Goal: Task Accomplishment & Management: Manage account settings

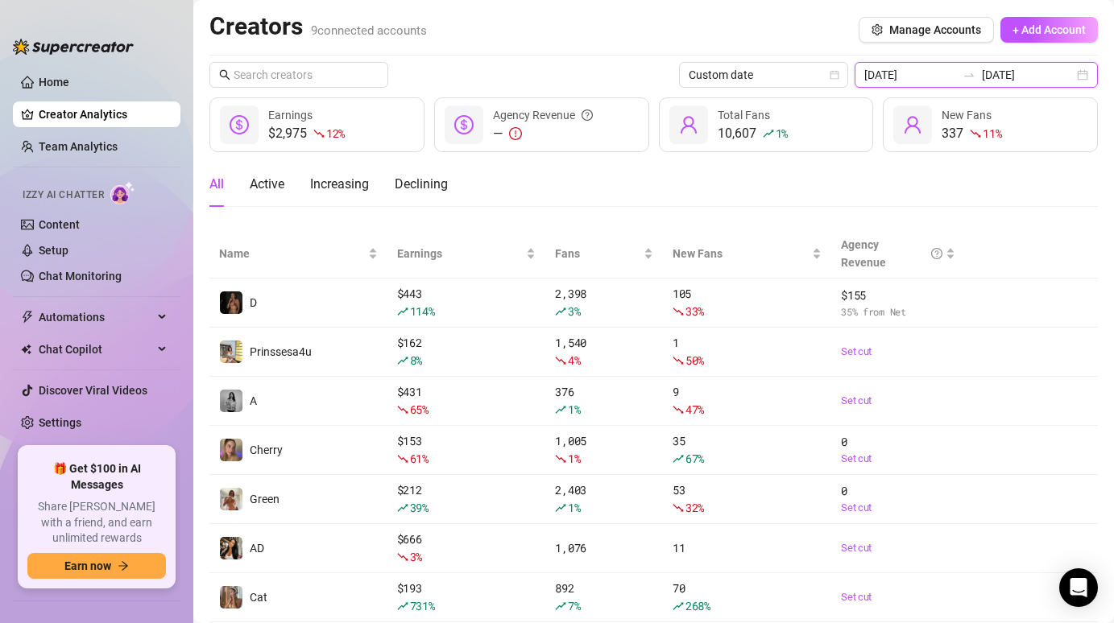
click at [930, 77] on input "[DATE]" at bounding box center [910, 75] width 92 height 18
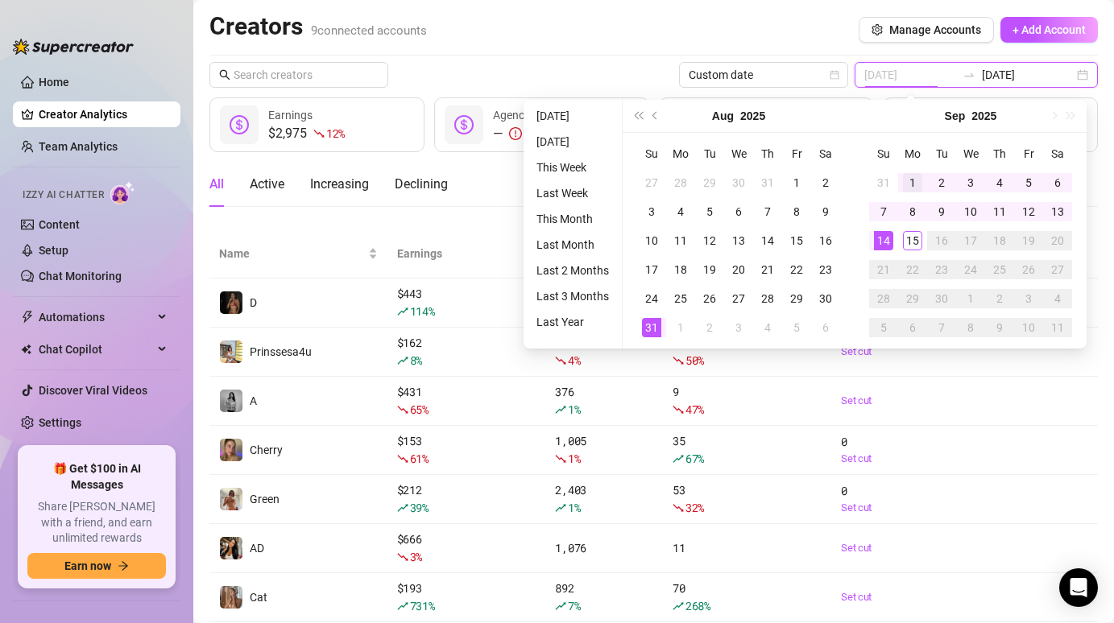
type input "[DATE]"
click at [917, 183] on div "1" at bounding box center [912, 182] width 19 height 19
type input "[DATE]"
click at [911, 236] on div "15" at bounding box center [912, 240] width 19 height 19
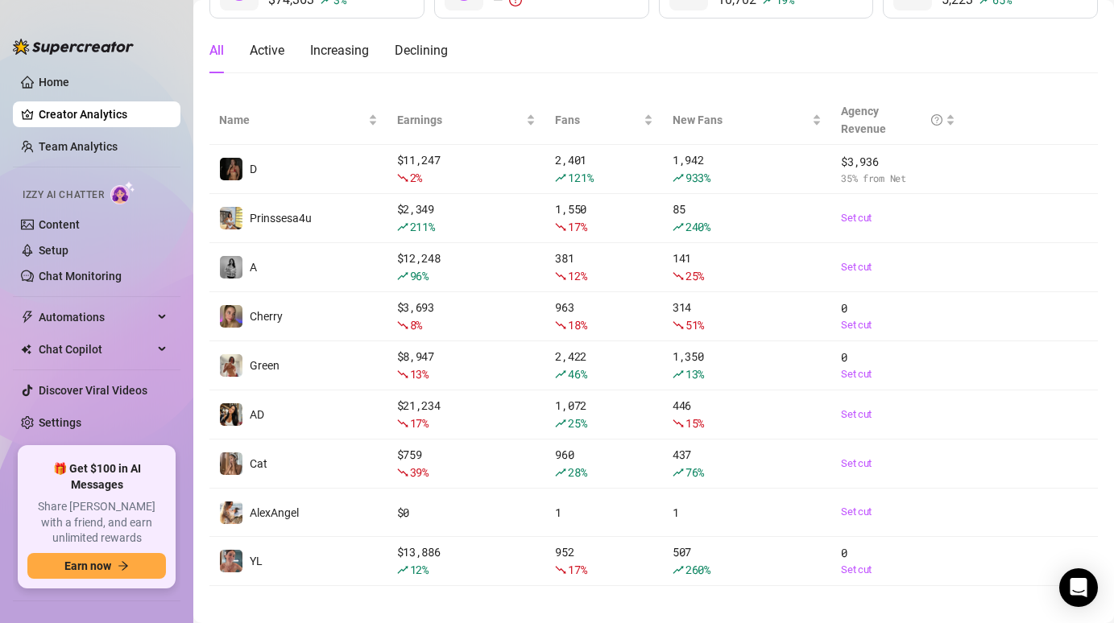
scroll to position [134, 0]
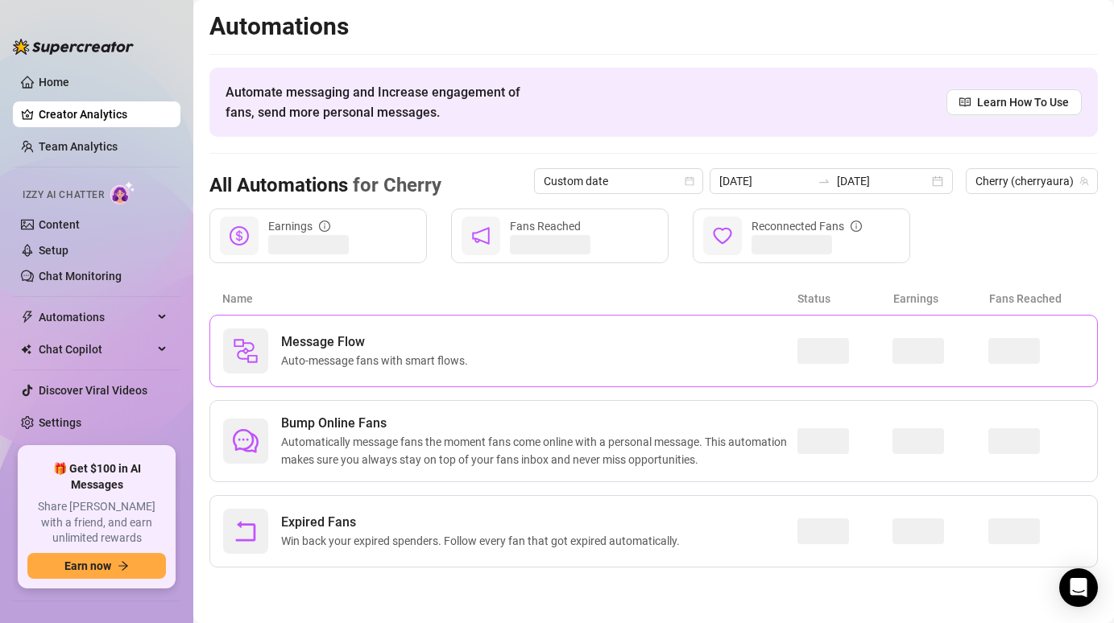
click at [705, 366] on div "Message Flow Auto-message fans with smart flows." at bounding box center [510, 351] width 574 height 45
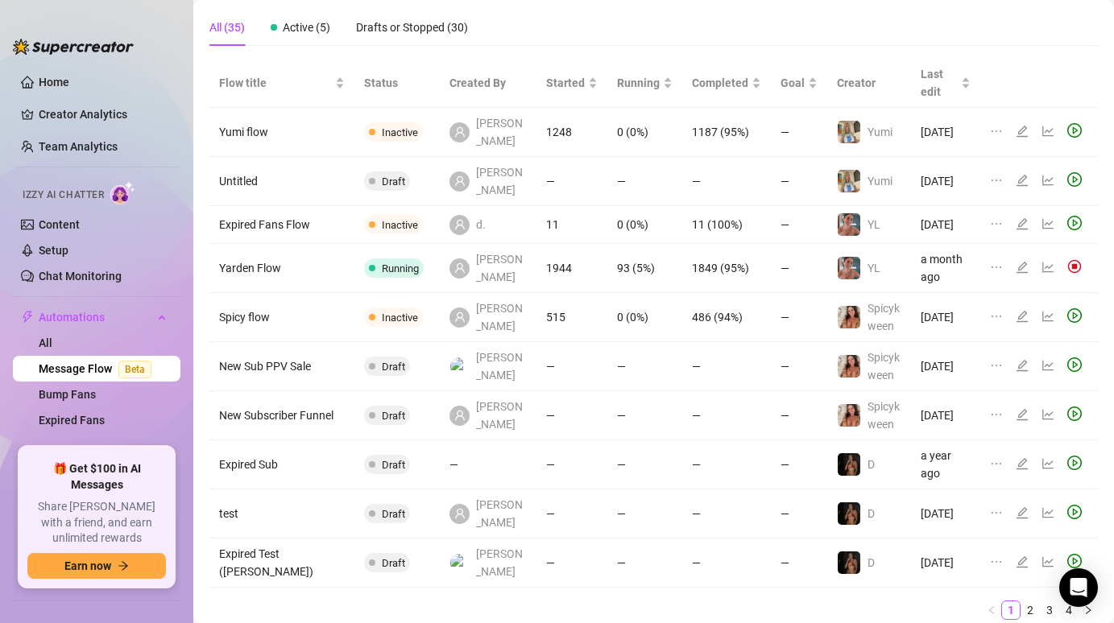
scroll to position [112, 0]
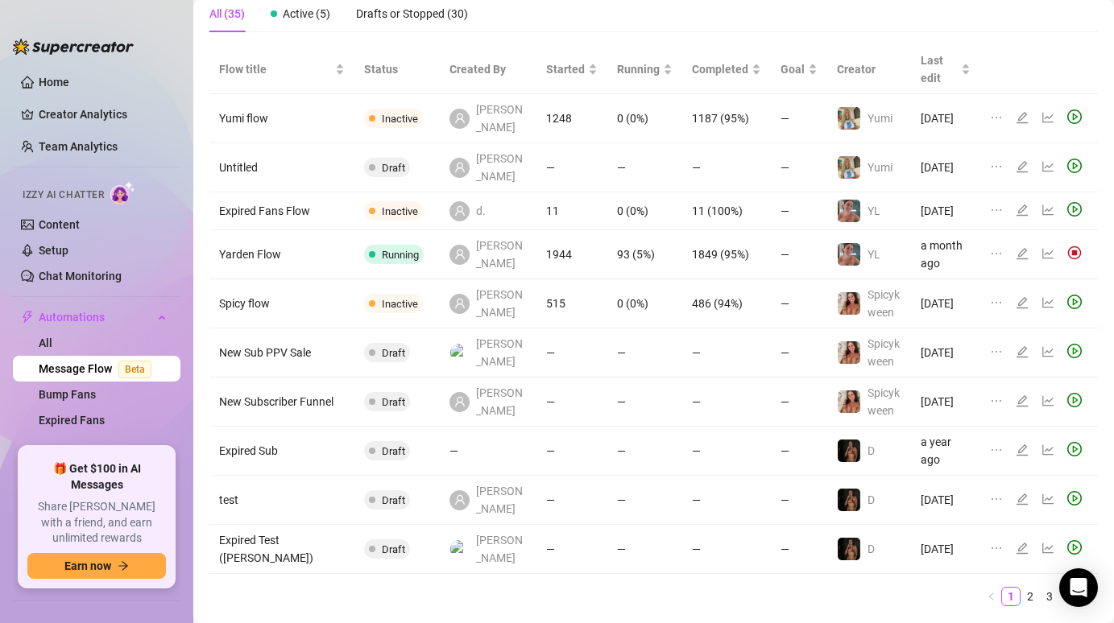
click at [991, 110] on div at bounding box center [999, 119] width 19 height 18
click at [990, 111] on icon "ellipsis" at bounding box center [996, 117] width 13 height 13
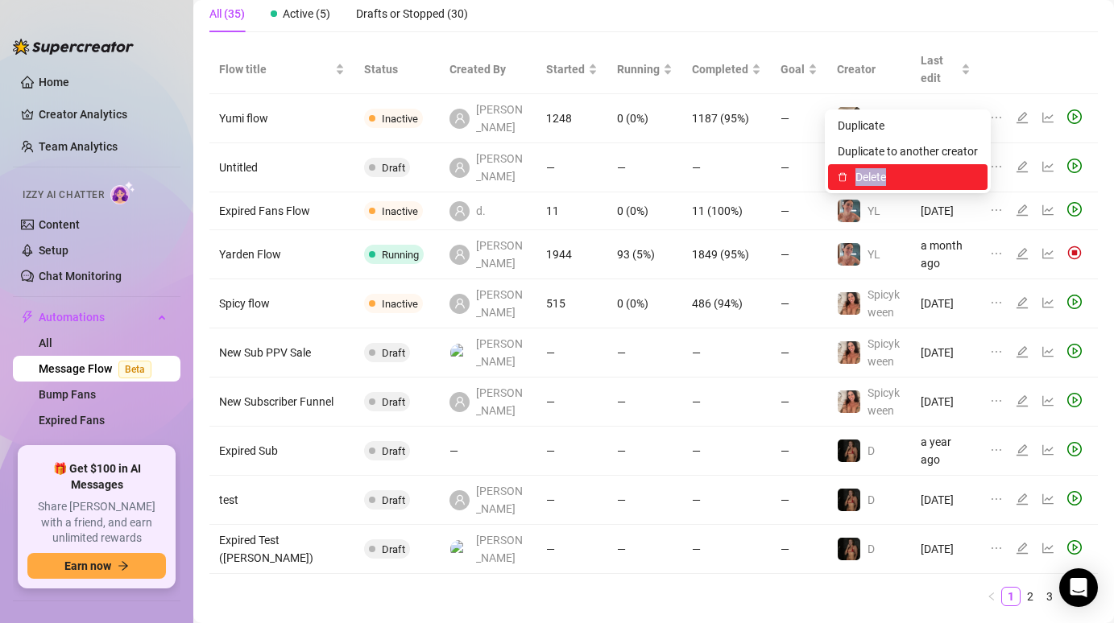
click at [942, 168] on span "Delete" at bounding box center [916, 177] width 122 height 18
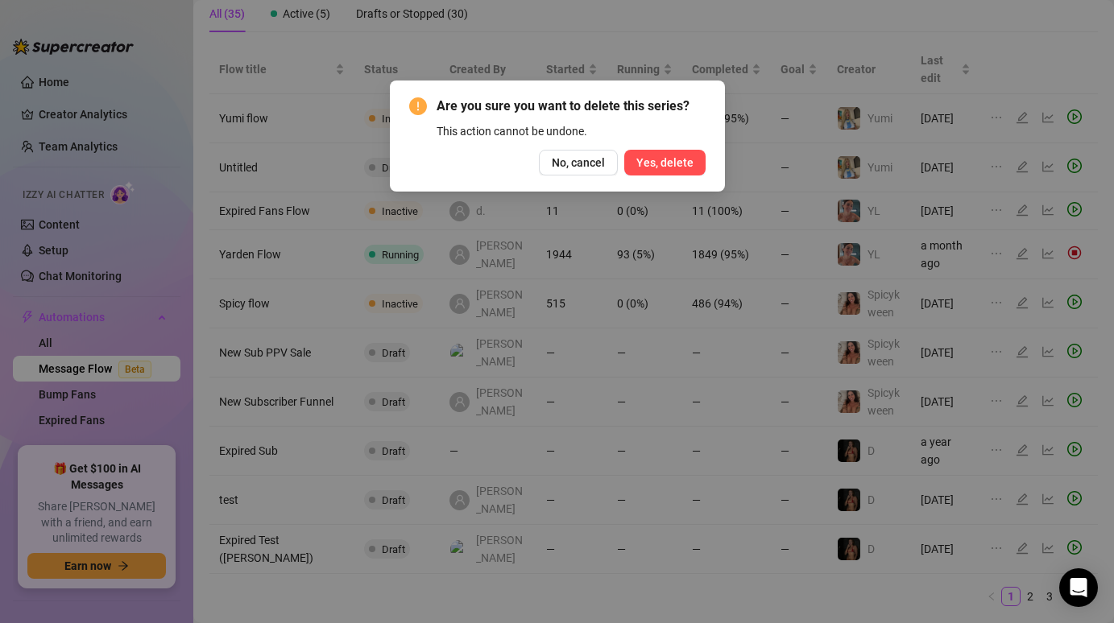
click at [667, 170] on button "Yes, delete" at bounding box center [664, 163] width 81 height 26
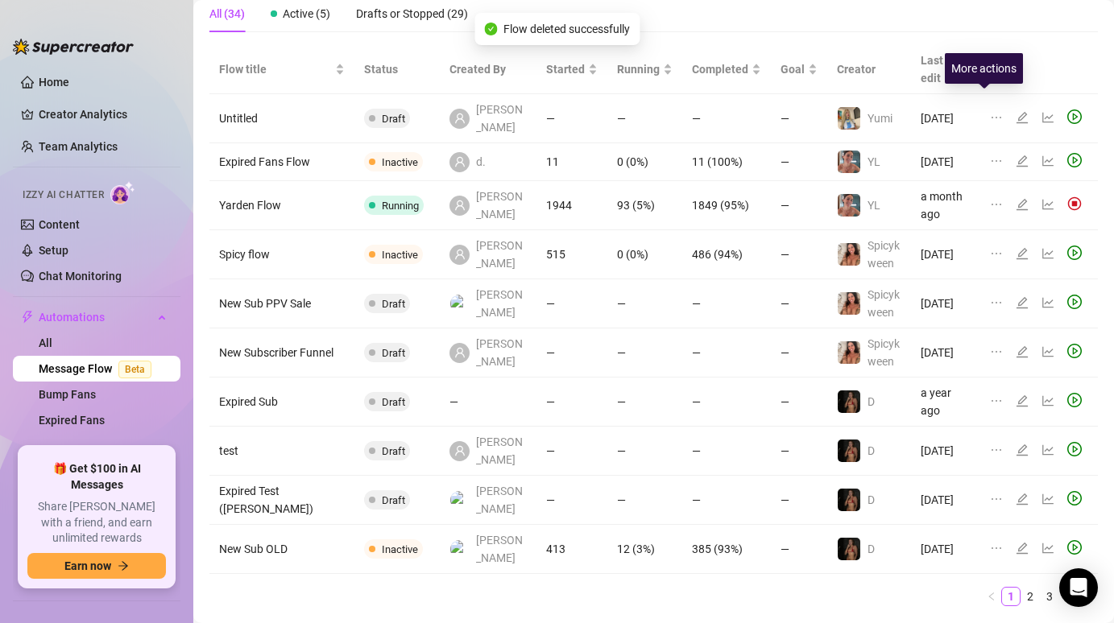
click at [990, 111] on icon "ellipsis" at bounding box center [996, 117] width 13 height 13
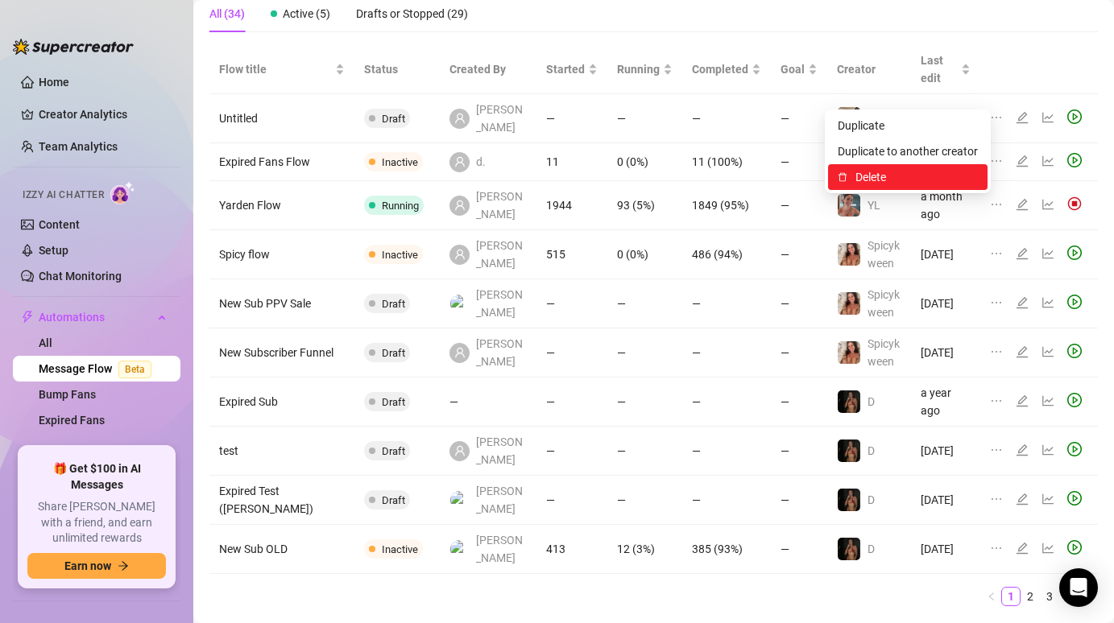
click at [930, 172] on span "Delete" at bounding box center [916, 177] width 122 height 18
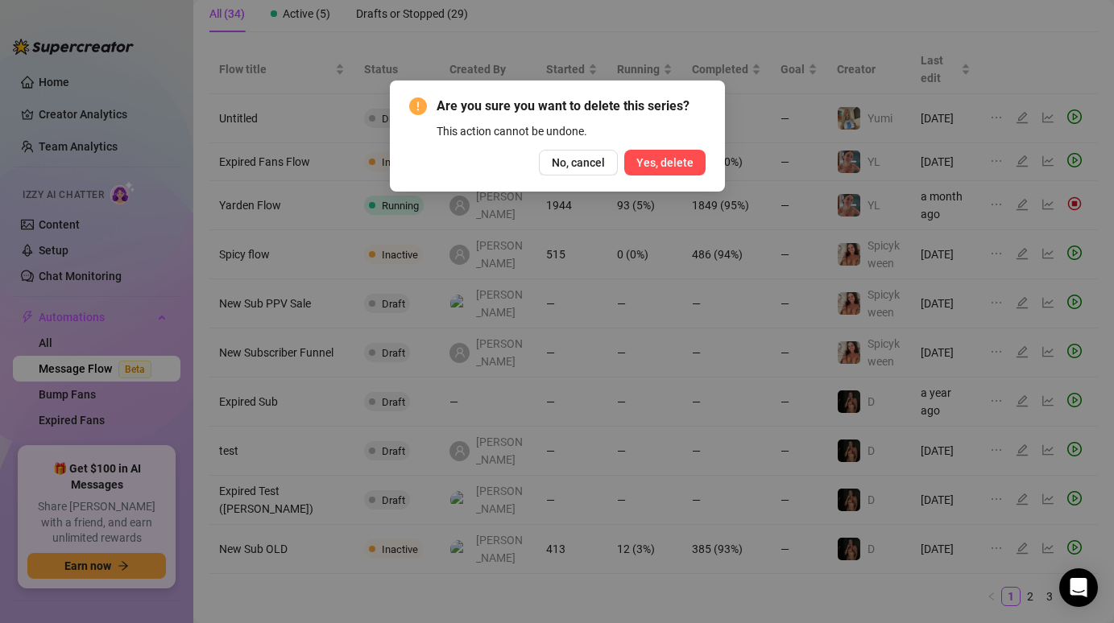
click at [690, 165] on span "Yes, delete" at bounding box center [664, 162] width 57 height 13
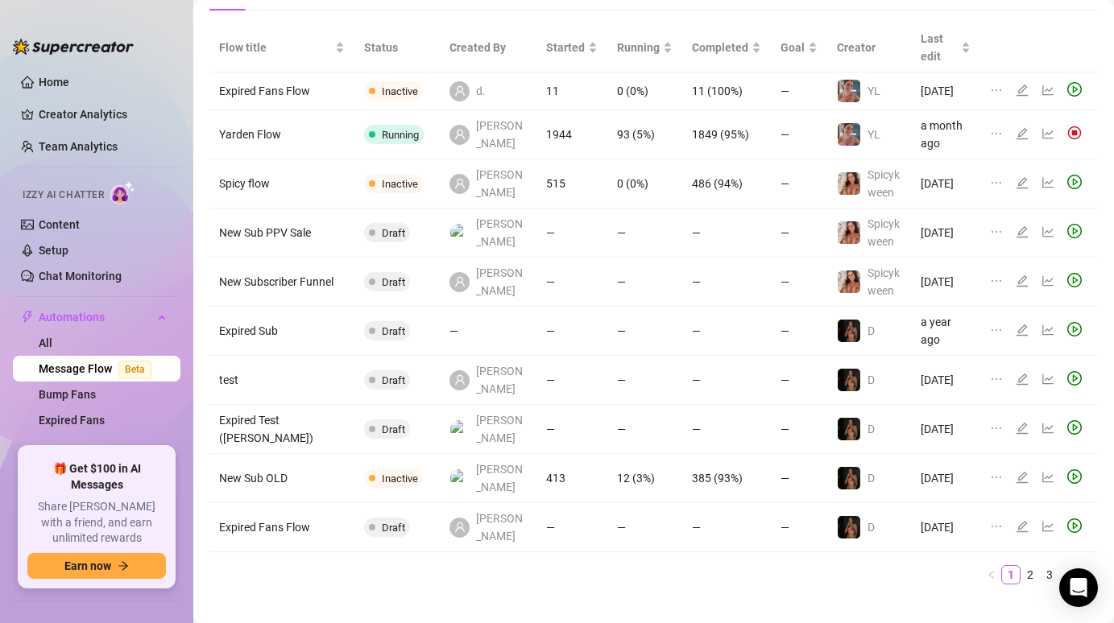
scroll to position [139, 0]
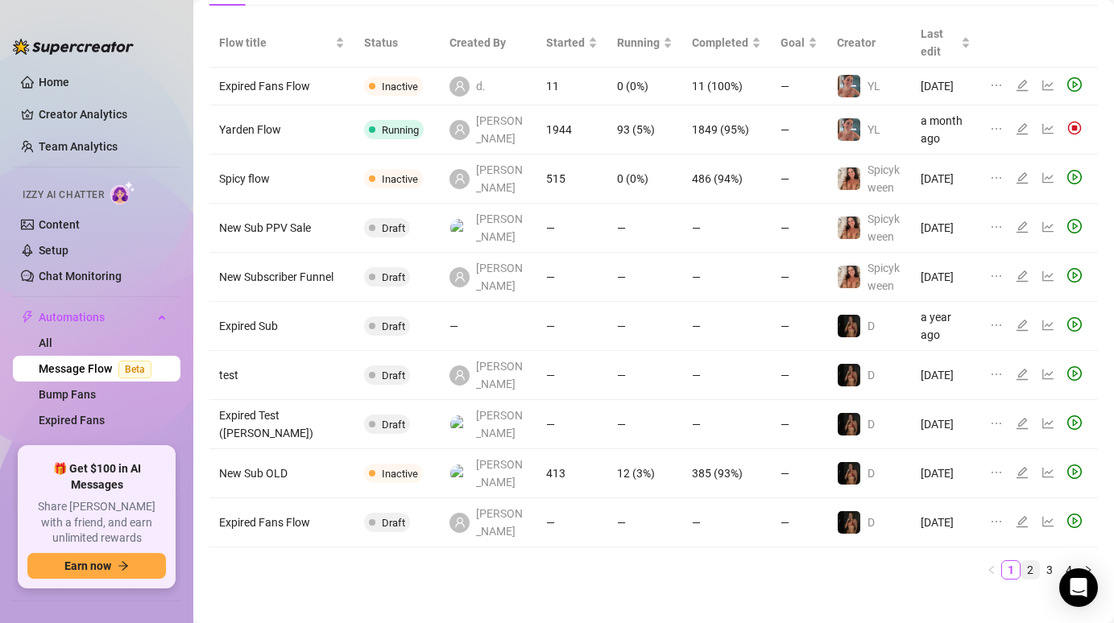
click at [1021, 561] on link "2" at bounding box center [1030, 570] width 18 height 18
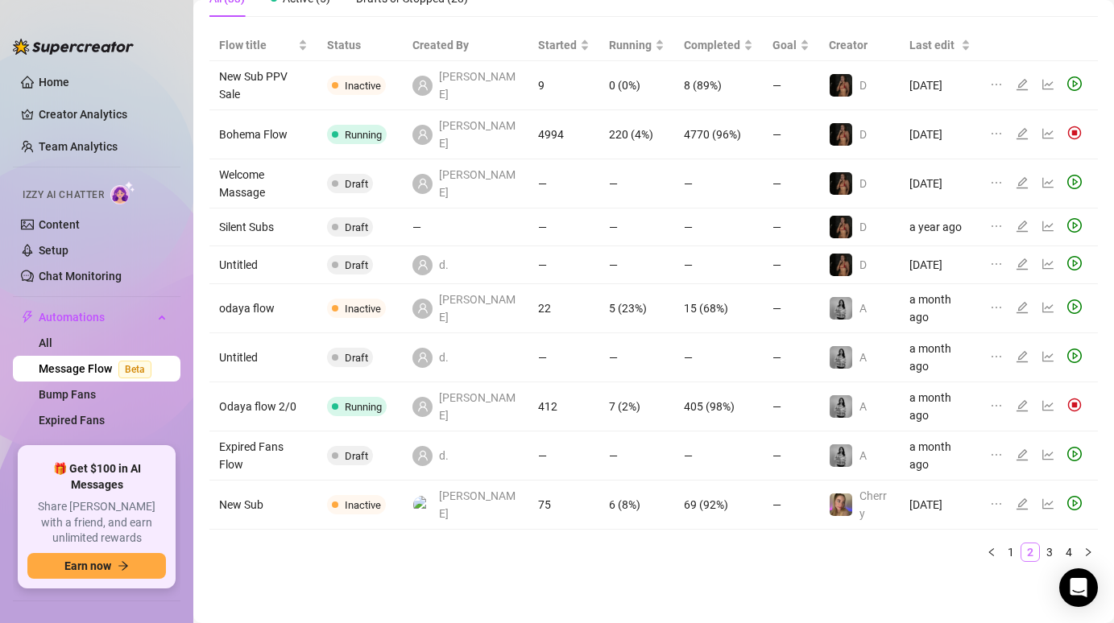
scroll to position [0, 0]
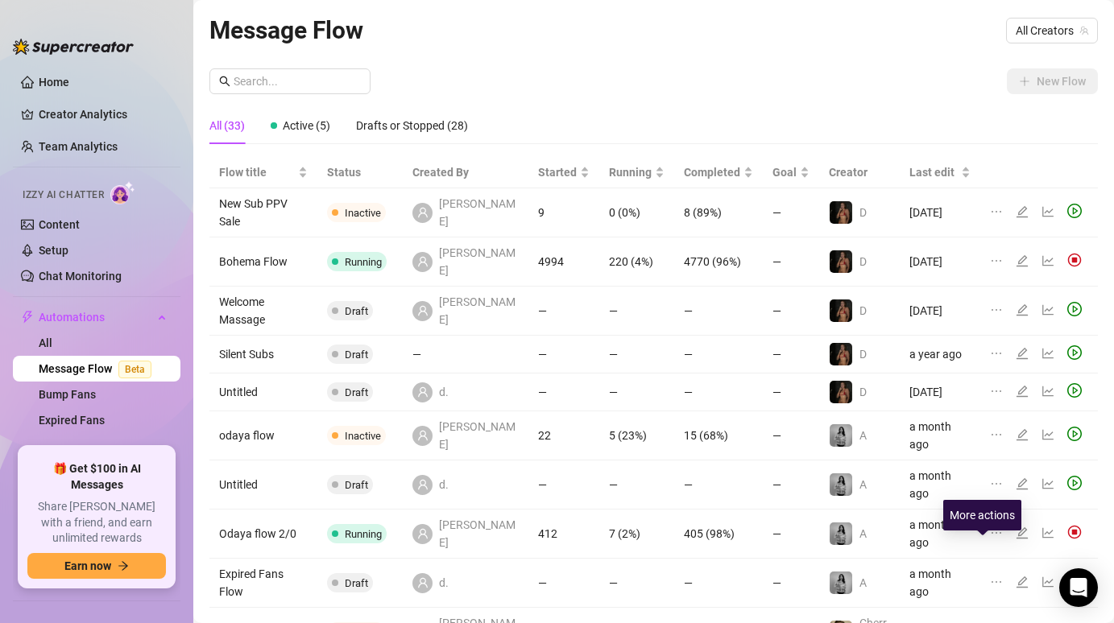
click at [990, 622] on icon "ellipsis" at bounding box center [996, 631] width 13 height 13
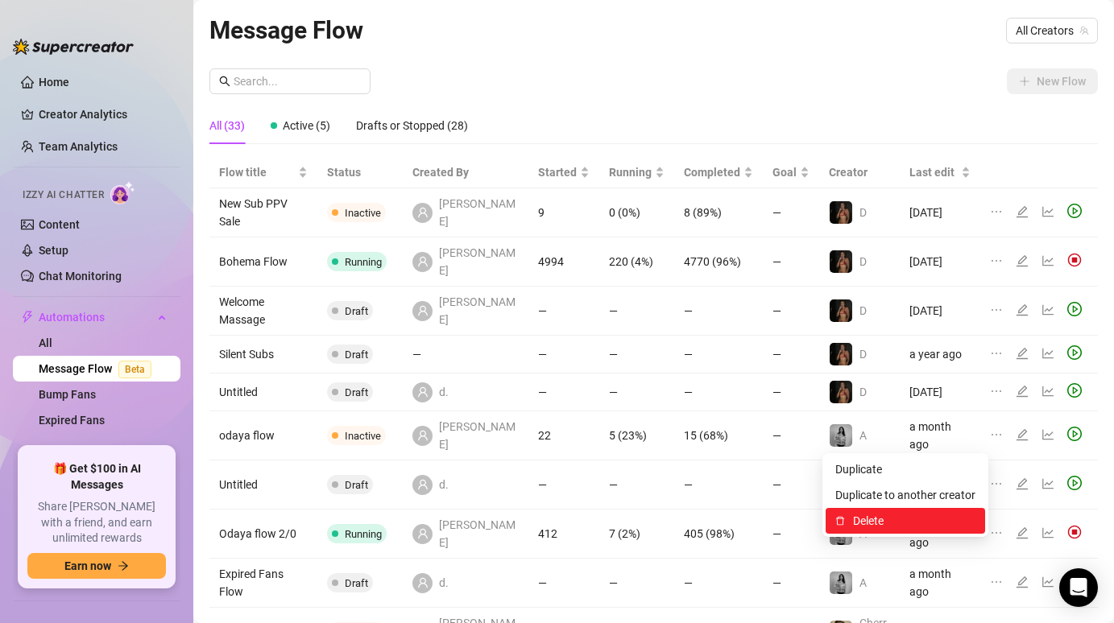
click at [951, 519] on span "Delete" at bounding box center [914, 521] width 122 height 18
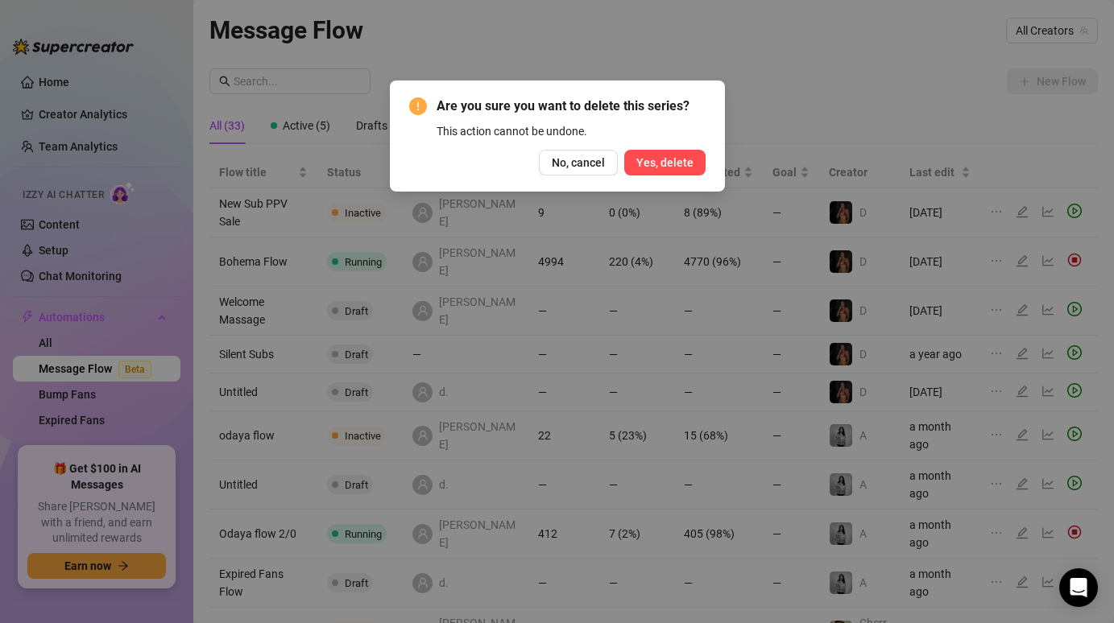
click at [686, 154] on button "Yes, delete" at bounding box center [664, 163] width 81 height 26
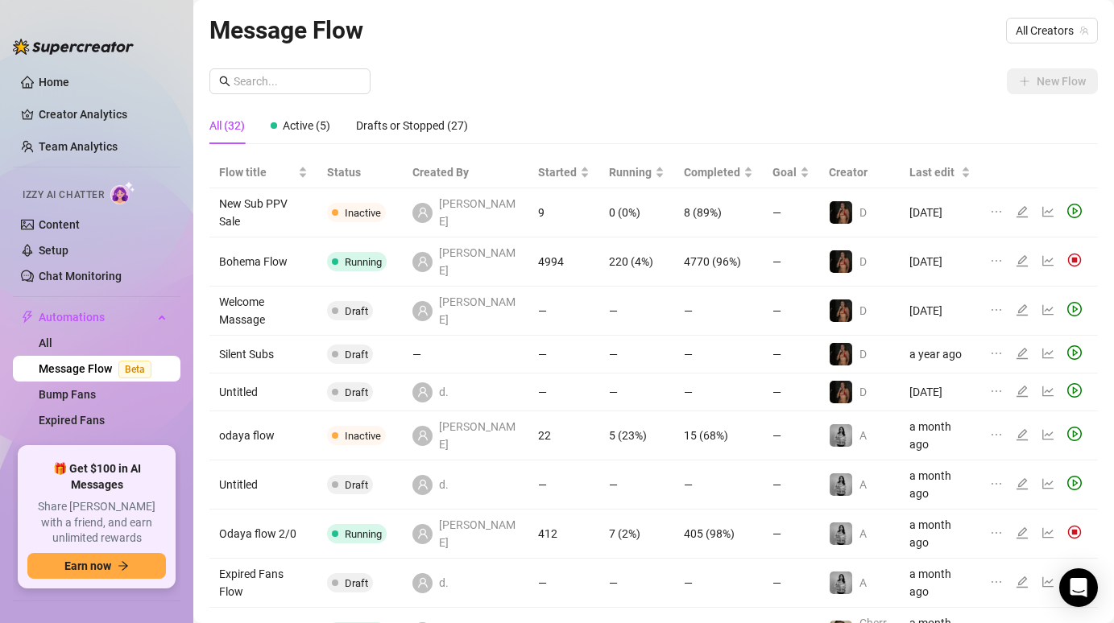
click at [990, 622] on icon "ellipsis" at bounding box center [996, 631] width 13 height 13
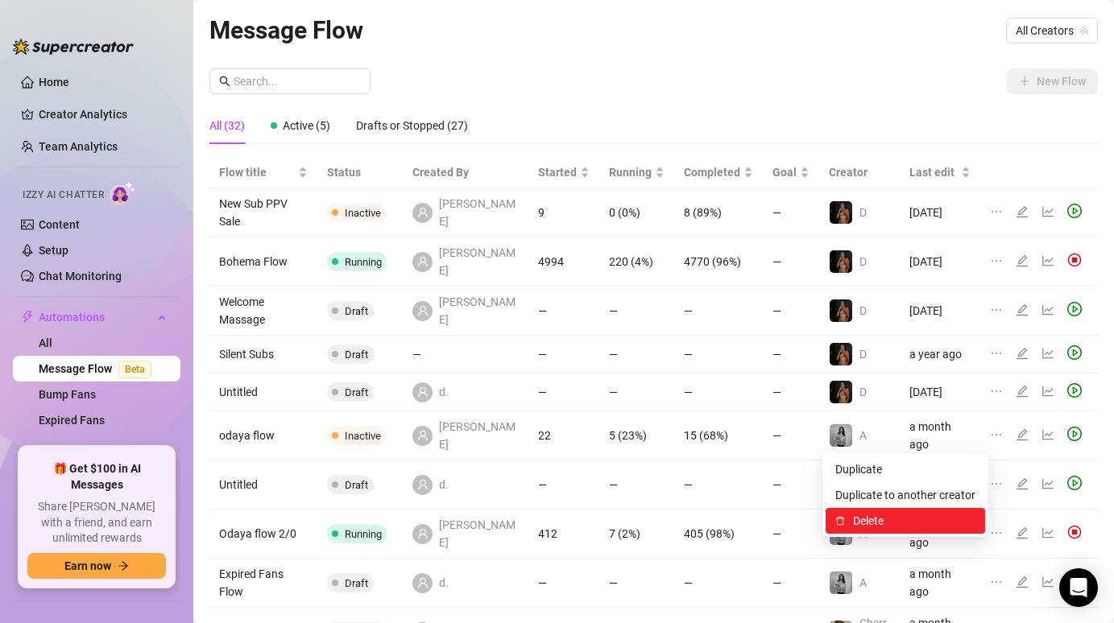
click at [941, 519] on span "Delete" at bounding box center [914, 521] width 122 height 18
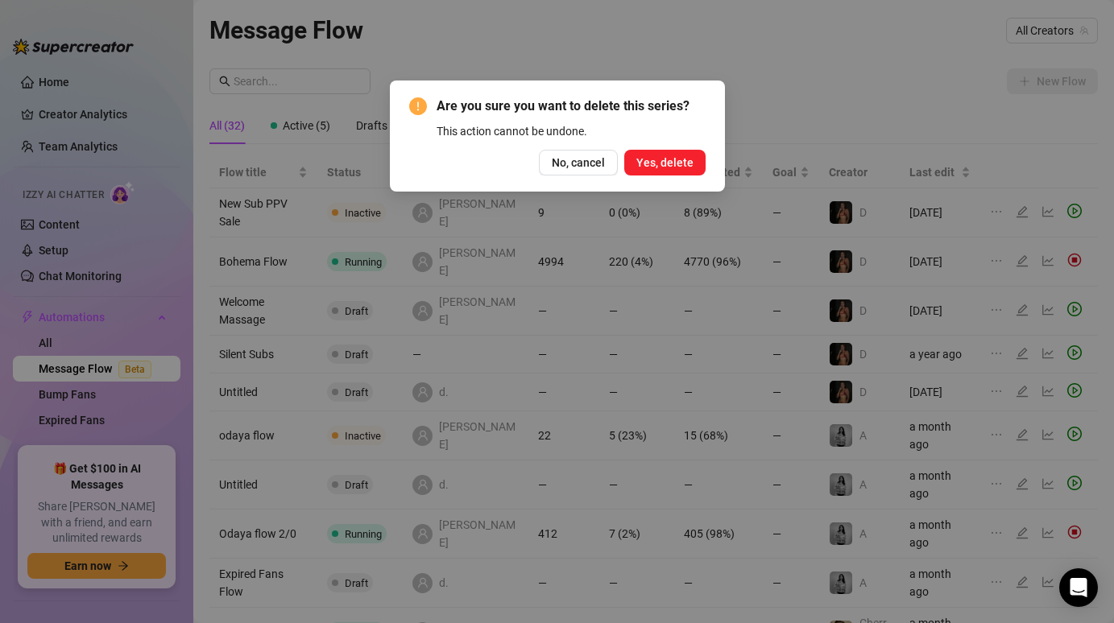
click at [708, 163] on div "Are you sure you want to delete this series? This action cannot be undone. No, …" at bounding box center [557, 136] width 335 height 111
click at [657, 166] on span "Yes, delete" at bounding box center [664, 162] width 57 height 13
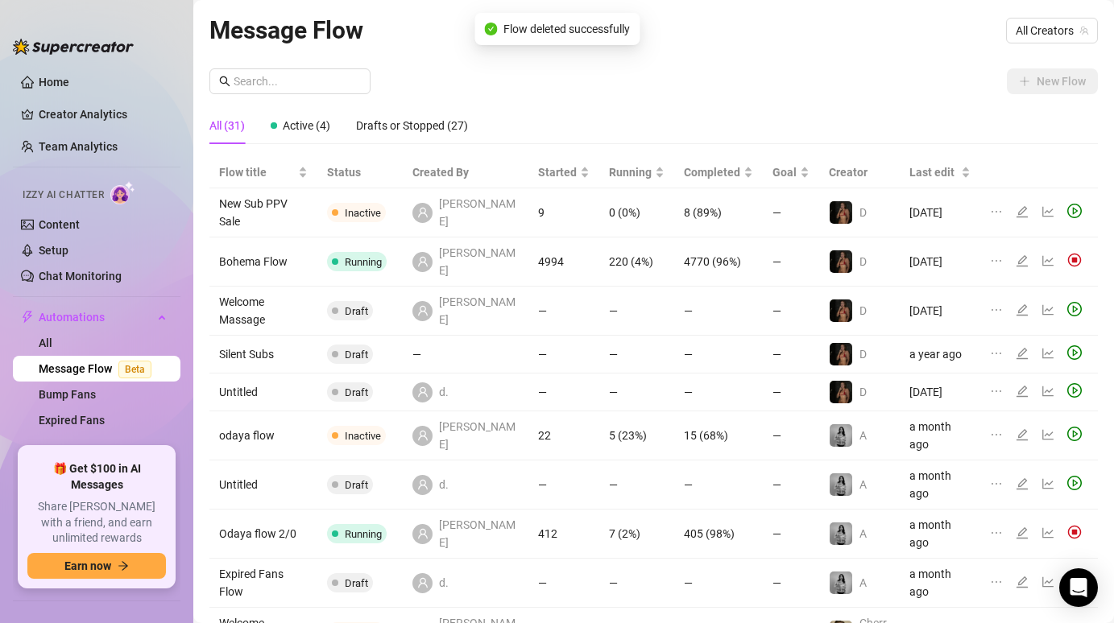
click at [990, 622] on div at bounding box center [999, 632] width 19 height 18
click at [990, 622] on icon "ellipsis" at bounding box center [996, 631] width 13 height 13
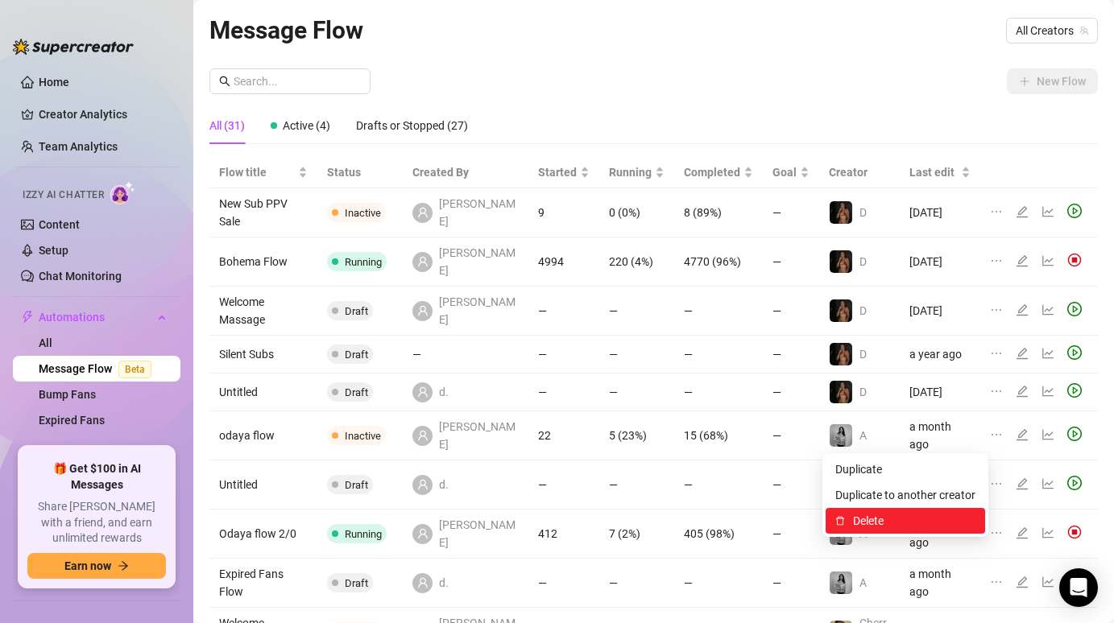
click at [919, 521] on span "Delete" at bounding box center [914, 521] width 122 height 18
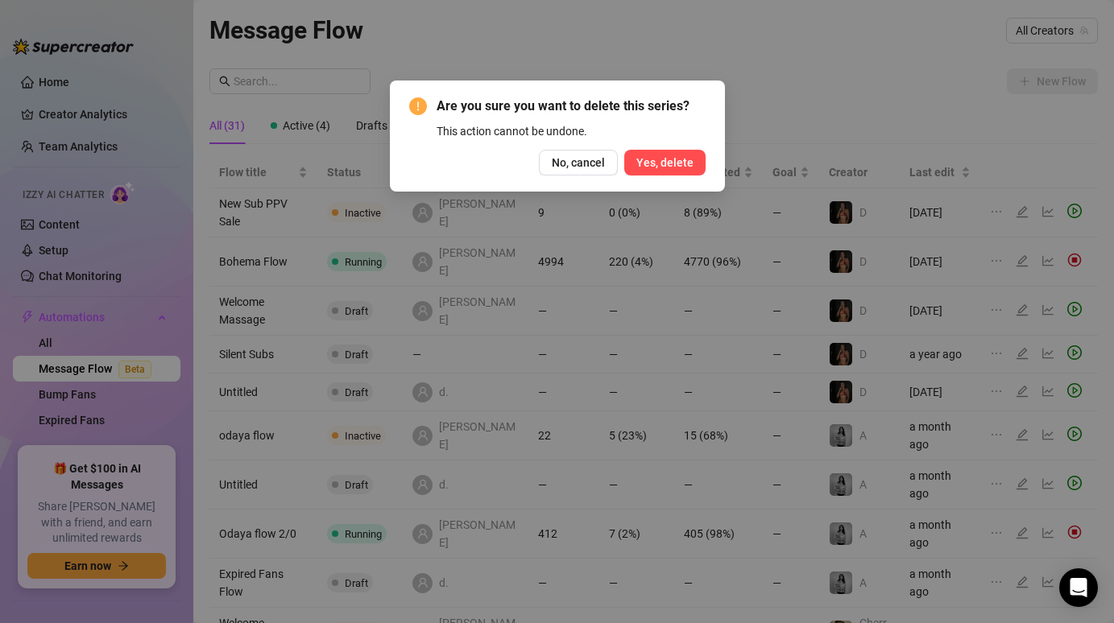
click at [685, 162] on span "Yes, delete" at bounding box center [664, 162] width 57 height 13
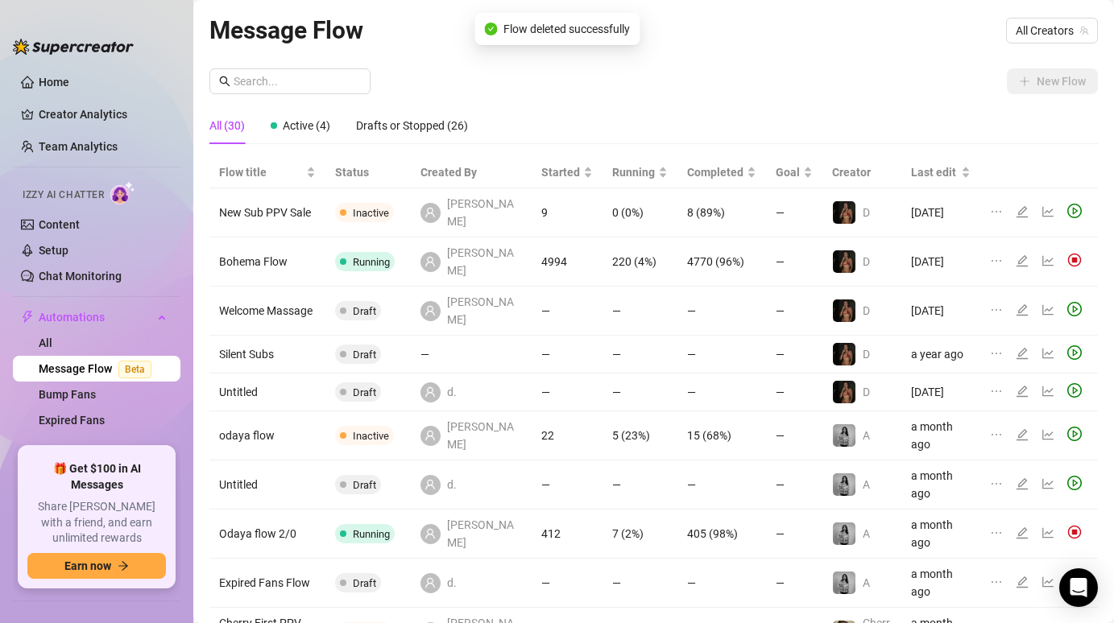
click at [990, 622] on icon "ellipsis" at bounding box center [996, 631] width 13 height 13
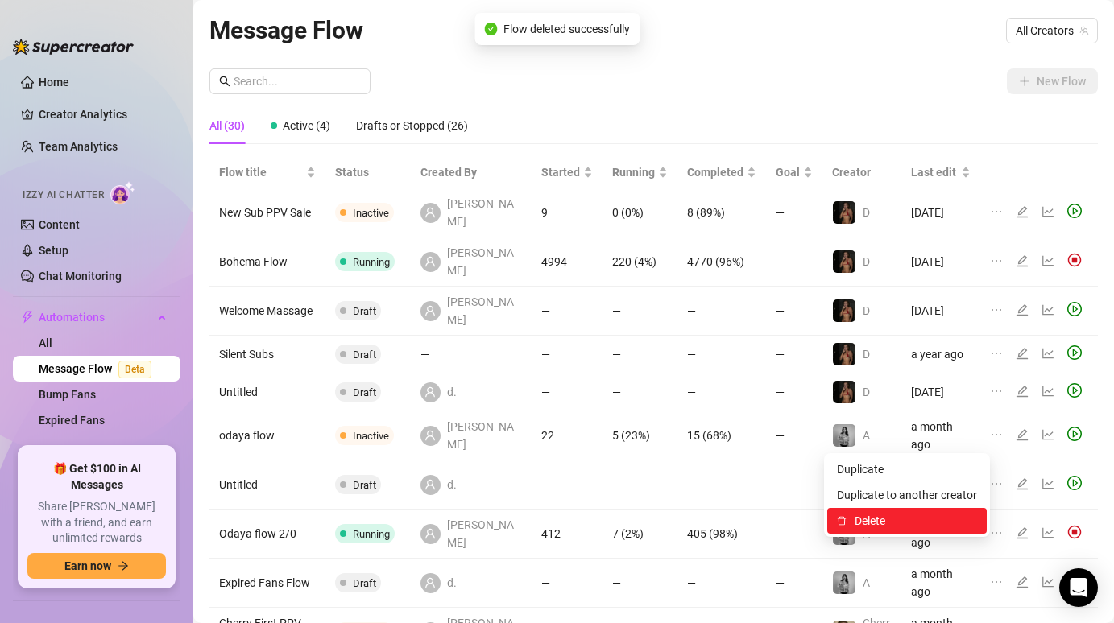
click at [907, 513] on span "Delete" at bounding box center [915, 521] width 122 height 18
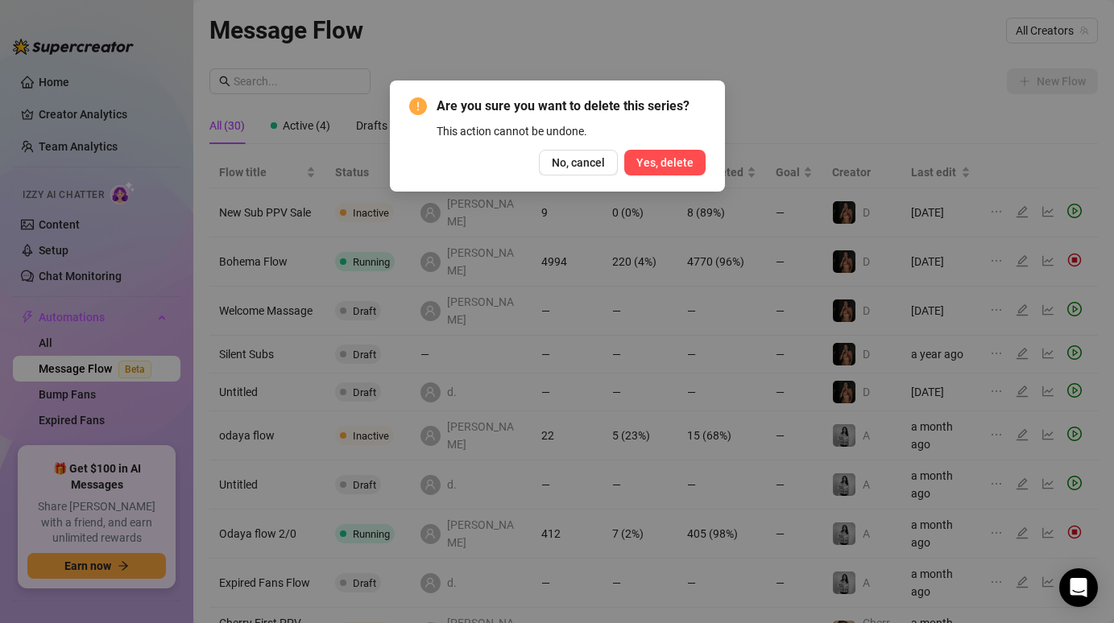
click at [696, 154] on button "Yes, delete" at bounding box center [664, 163] width 81 height 26
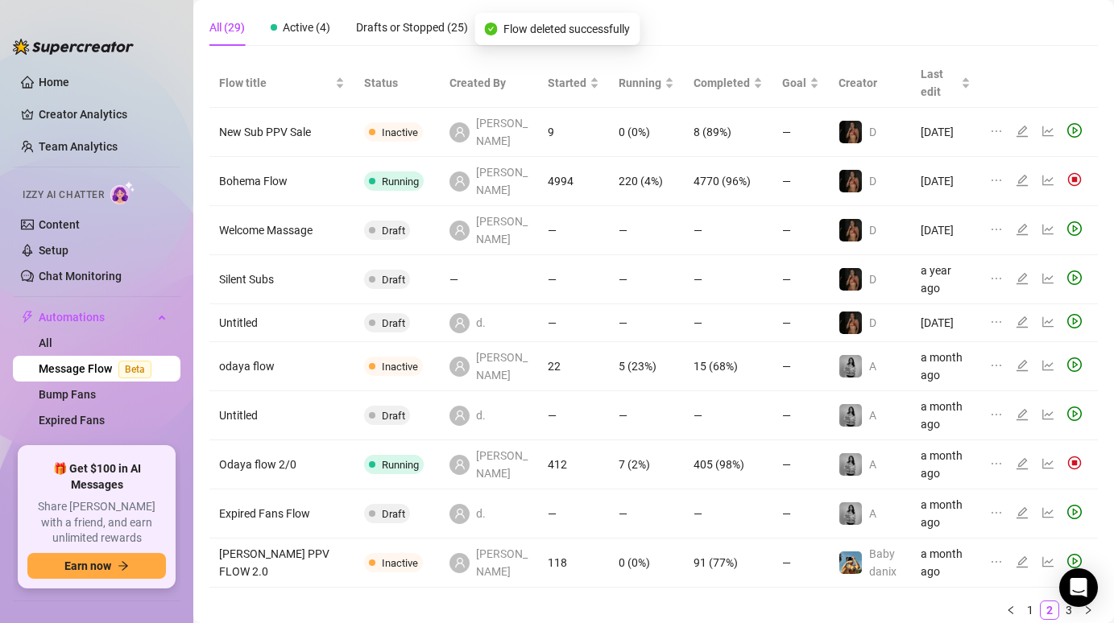
scroll to position [105, 0]
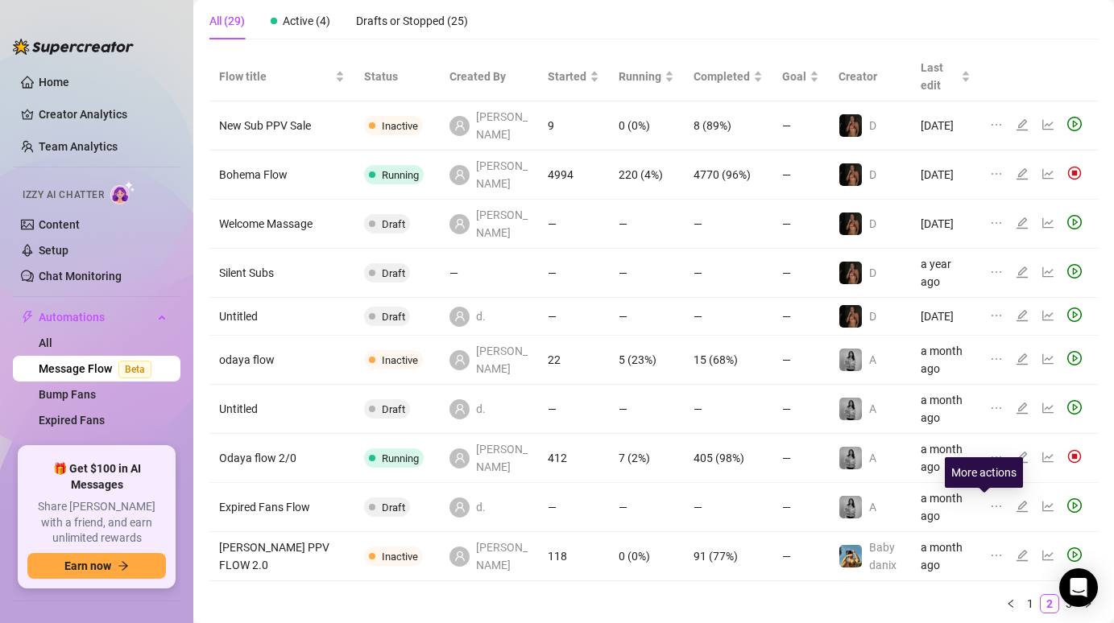
click at [990, 549] on icon "ellipsis" at bounding box center [996, 555] width 13 height 13
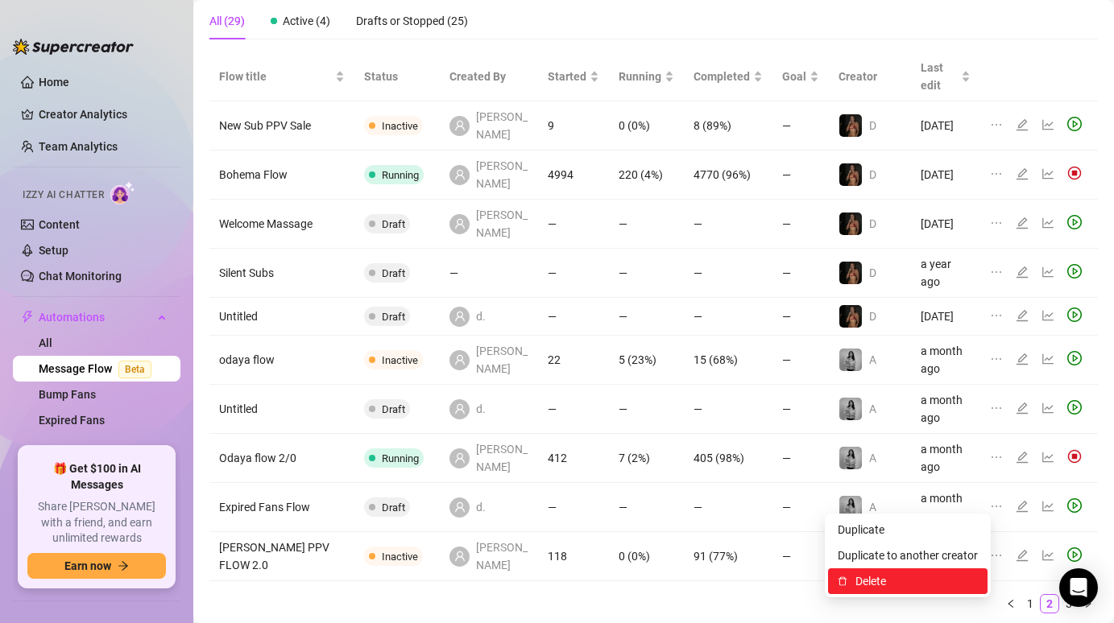
click at [902, 587] on span "Delete" at bounding box center [916, 582] width 122 height 18
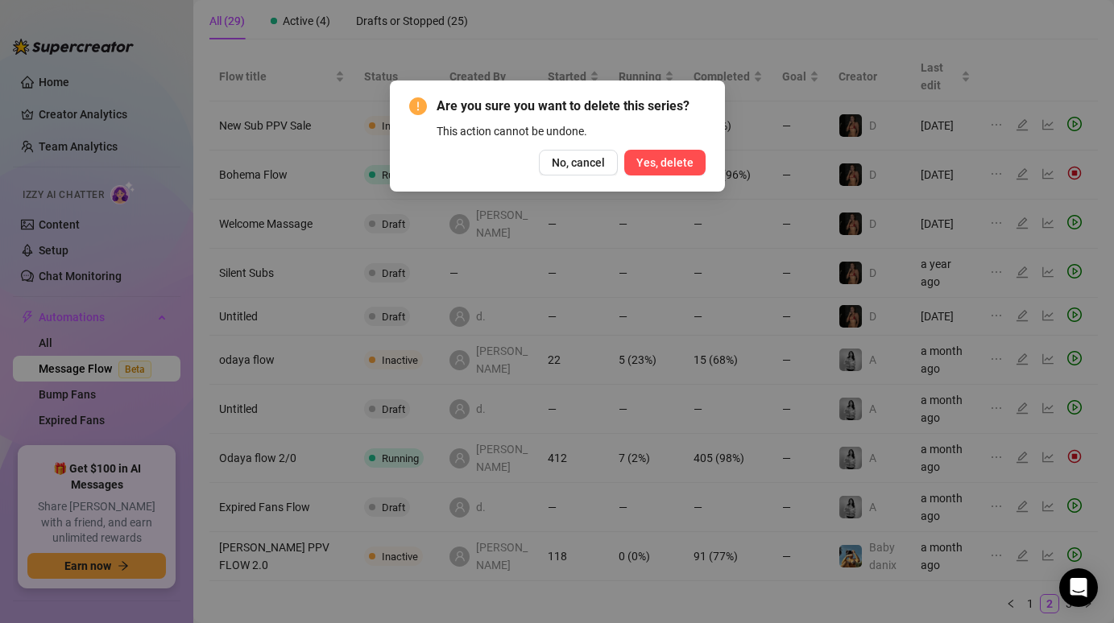
click at [662, 169] on button "Yes, delete" at bounding box center [664, 163] width 81 height 26
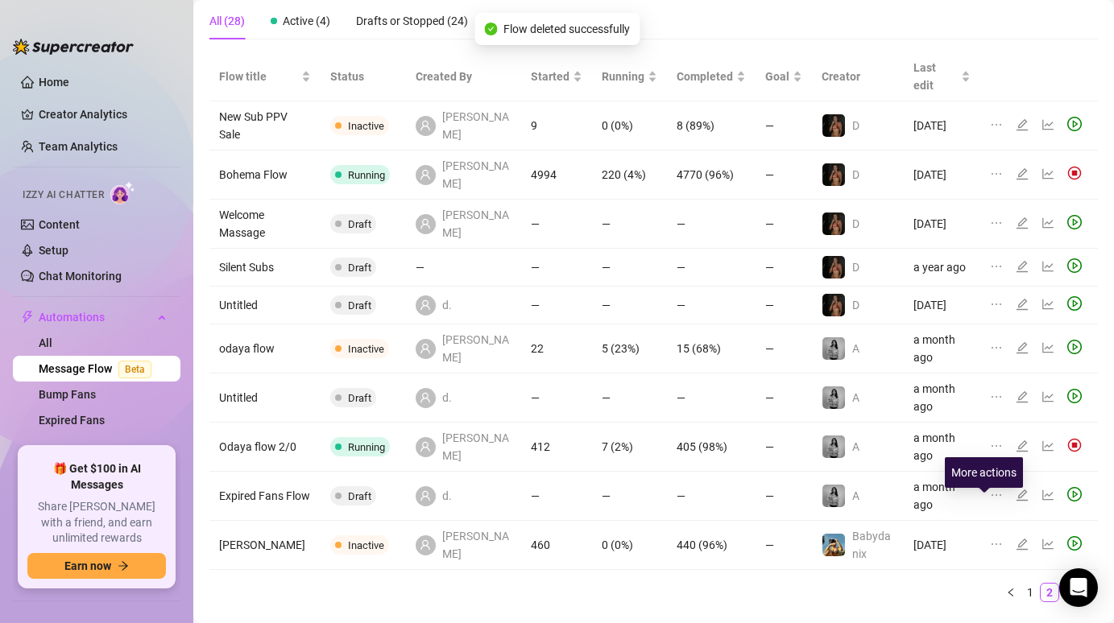
click at [990, 538] on icon "ellipsis" at bounding box center [996, 544] width 13 height 13
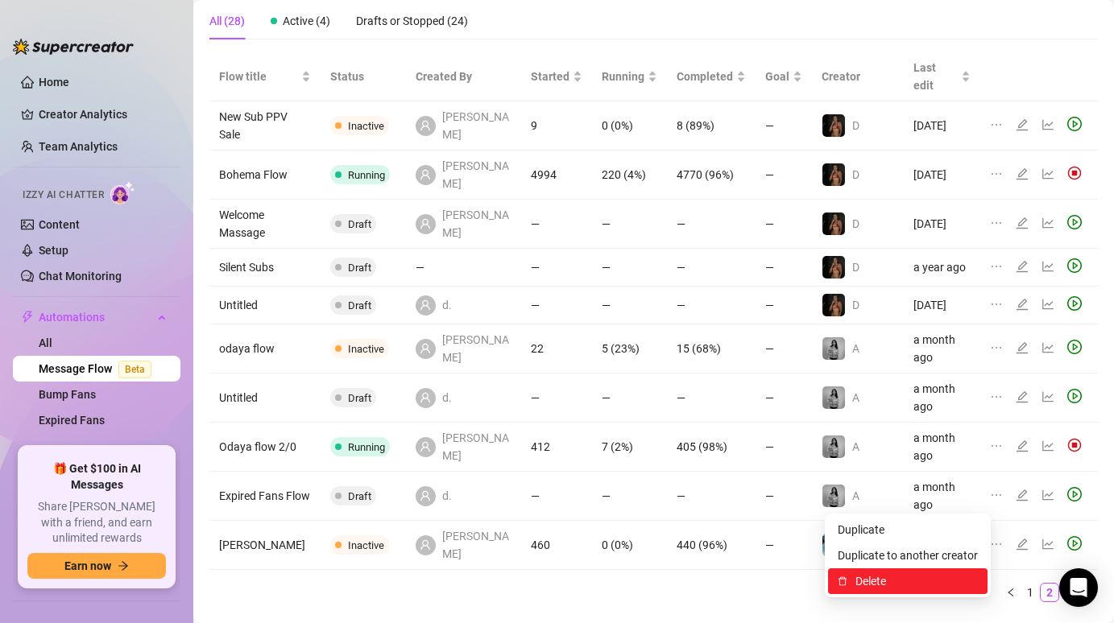
click at [878, 581] on span "Delete" at bounding box center [916, 582] width 122 height 18
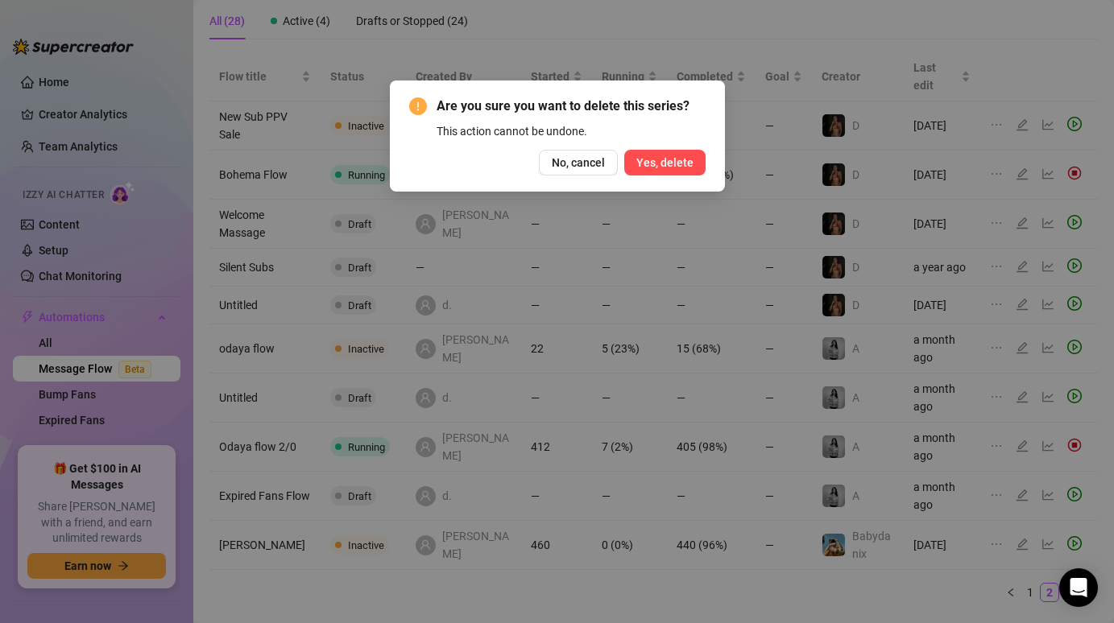
click at [677, 151] on button "Yes, delete" at bounding box center [664, 163] width 81 height 26
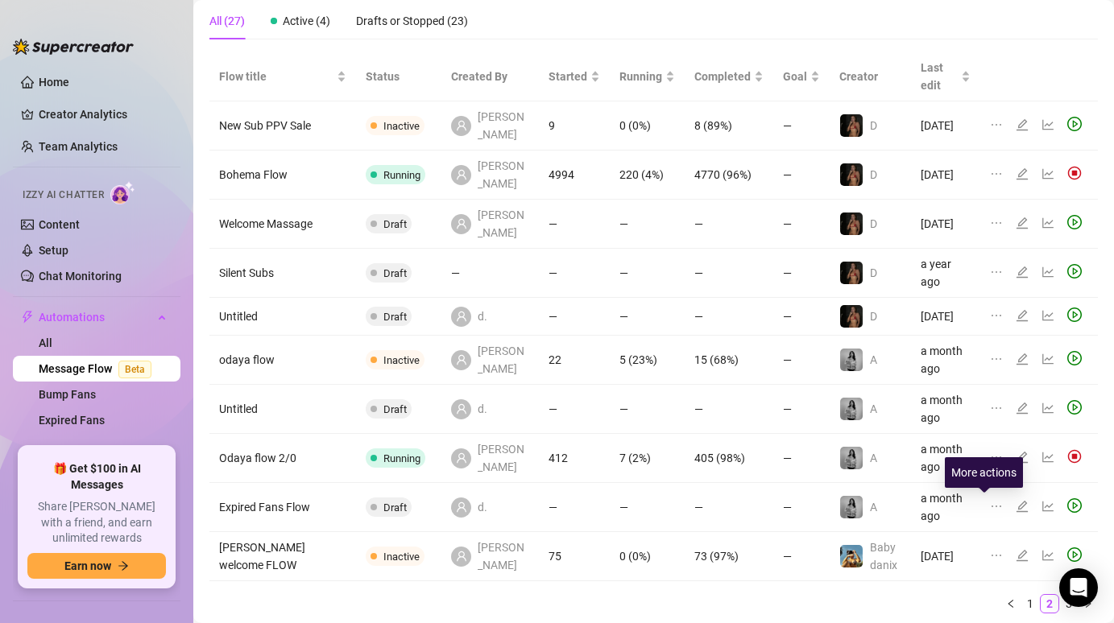
click at [990, 549] on icon "ellipsis" at bounding box center [996, 555] width 13 height 13
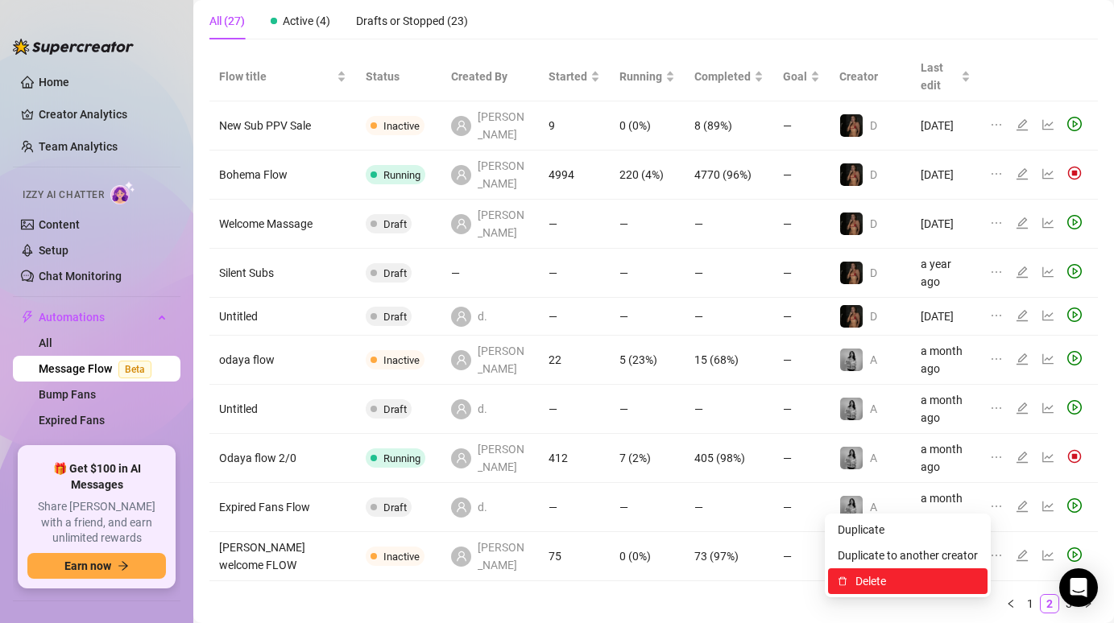
click at [869, 574] on span "Delete" at bounding box center [916, 582] width 122 height 18
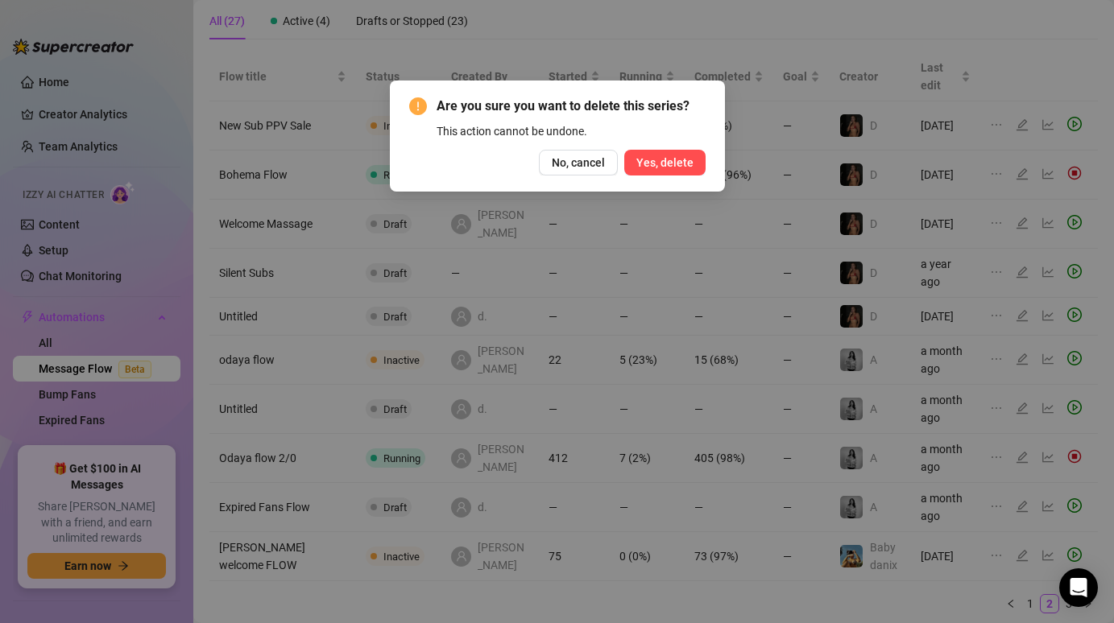
click at [658, 169] on button "Yes, delete" at bounding box center [664, 163] width 81 height 26
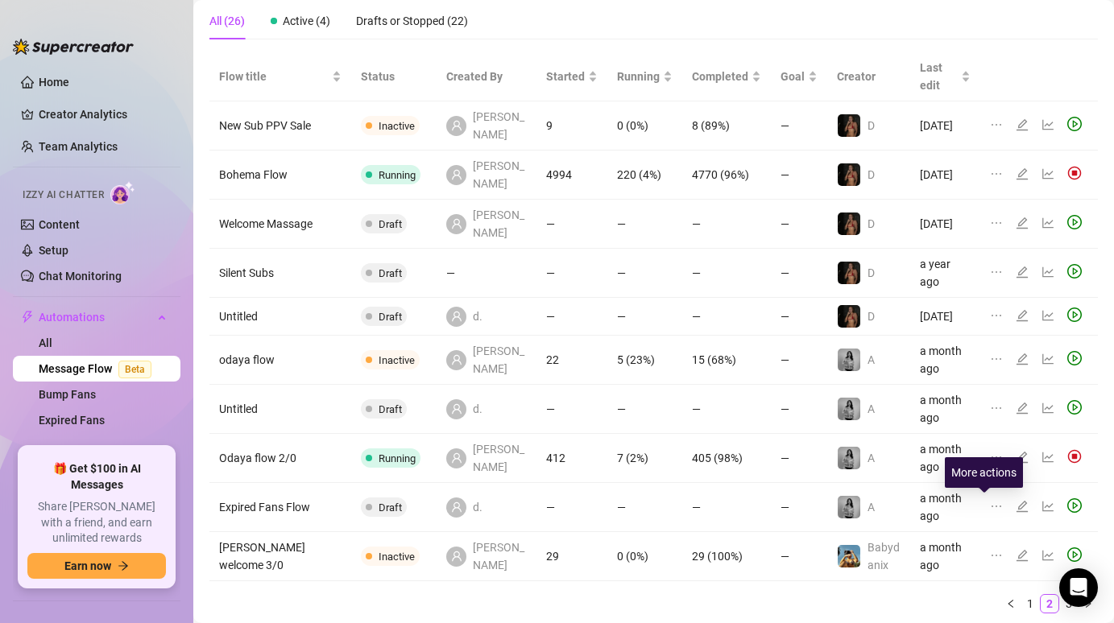
click at [990, 549] on icon "ellipsis" at bounding box center [996, 555] width 13 height 13
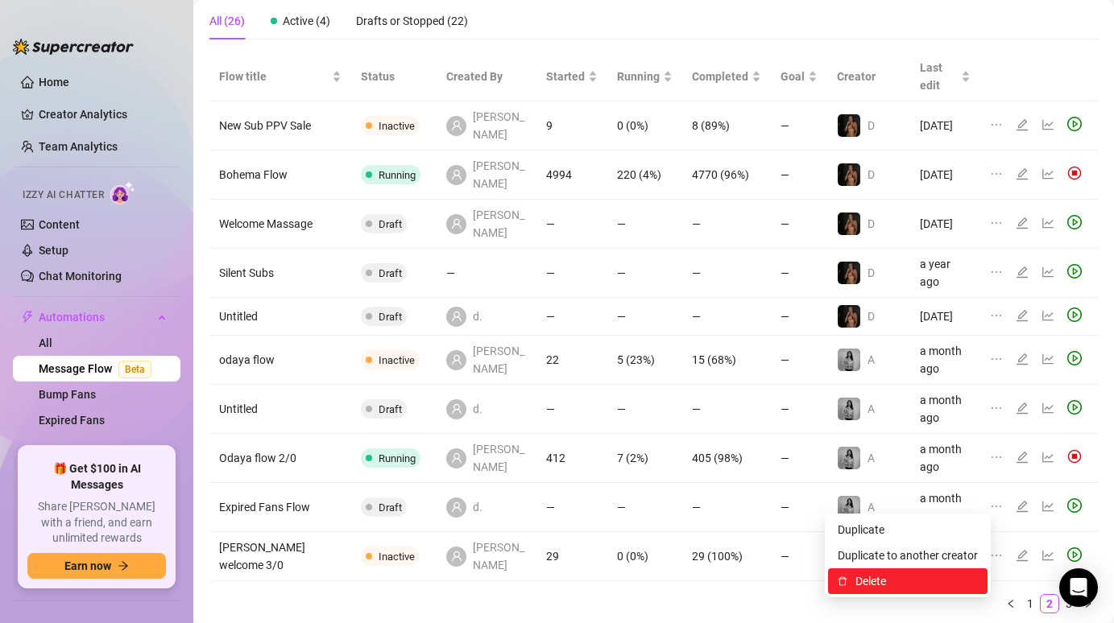
click at [883, 585] on span "Delete" at bounding box center [916, 582] width 122 height 18
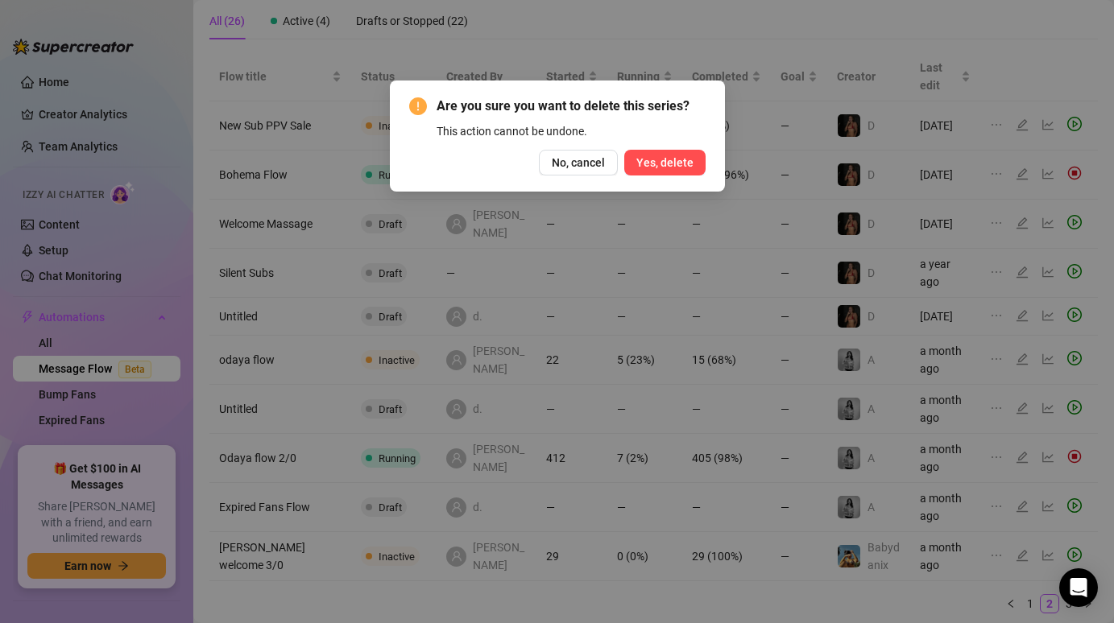
click at [672, 175] on button "Yes, delete" at bounding box center [664, 163] width 81 height 26
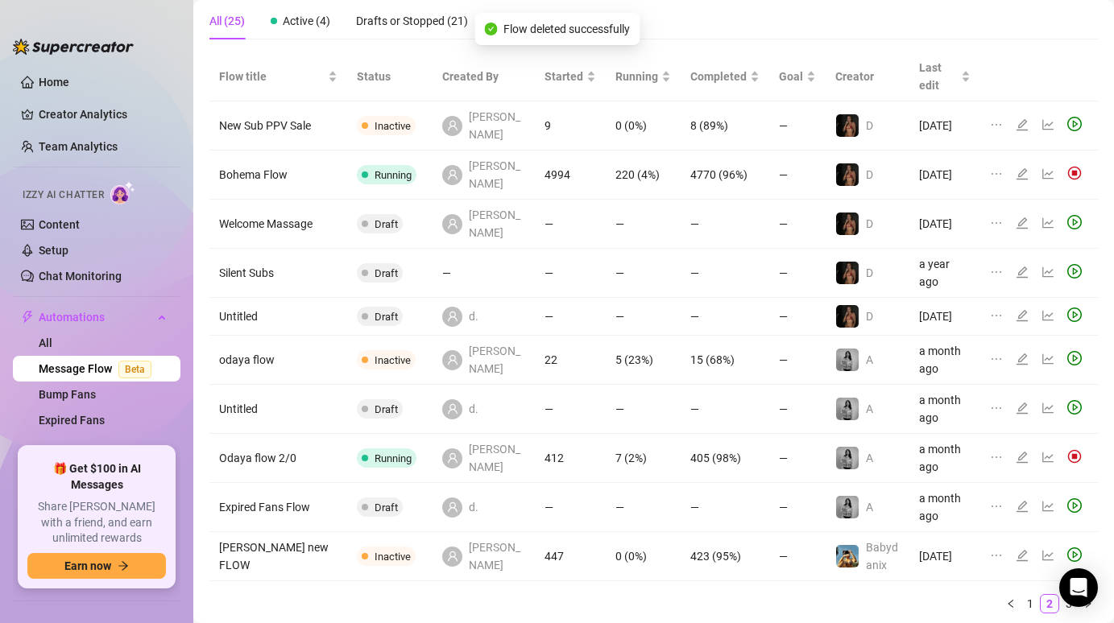
click at [990, 549] on icon "ellipsis" at bounding box center [996, 555] width 13 height 13
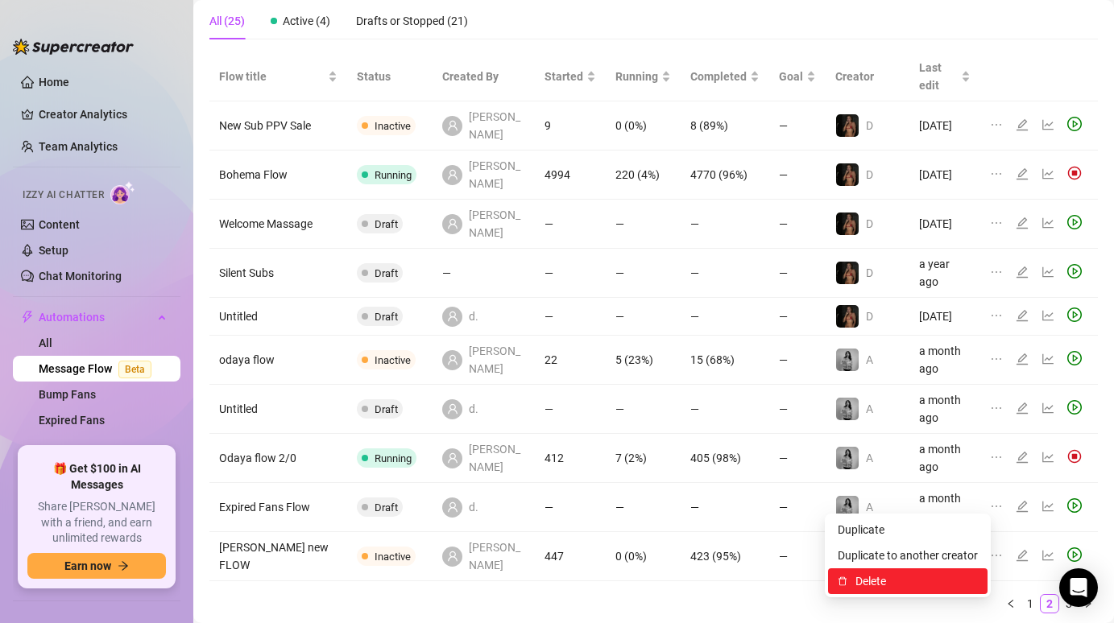
click at [918, 580] on span "Delete" at bounding box center [916, 582] width 122 height 18
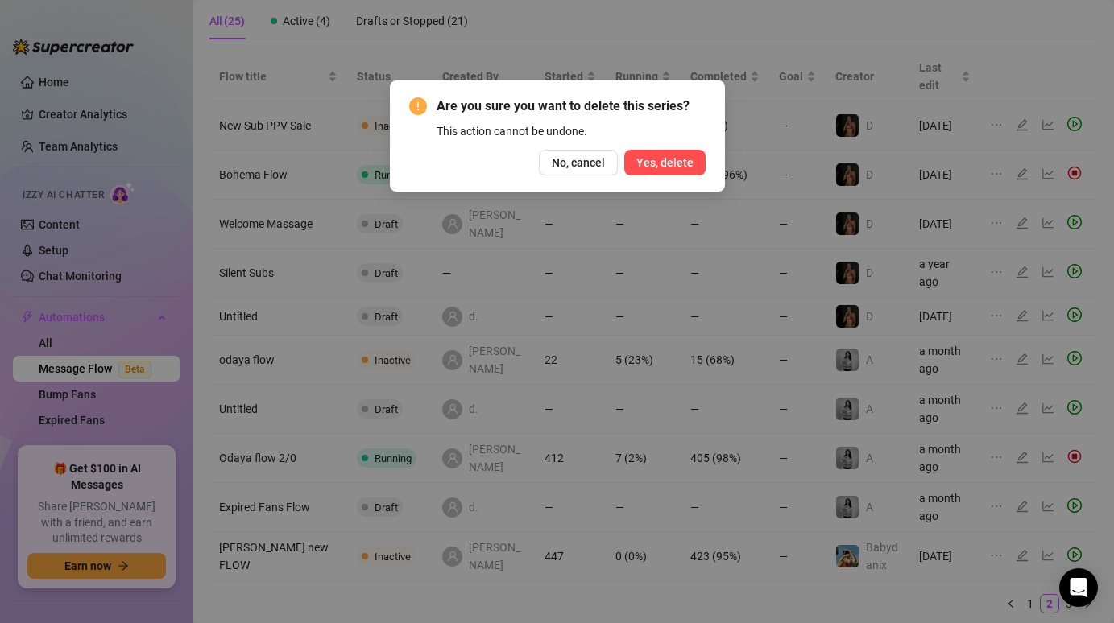
click at [648, 164] on span "Yes, delete" at bounding box center [664, 162] width 57 height 13
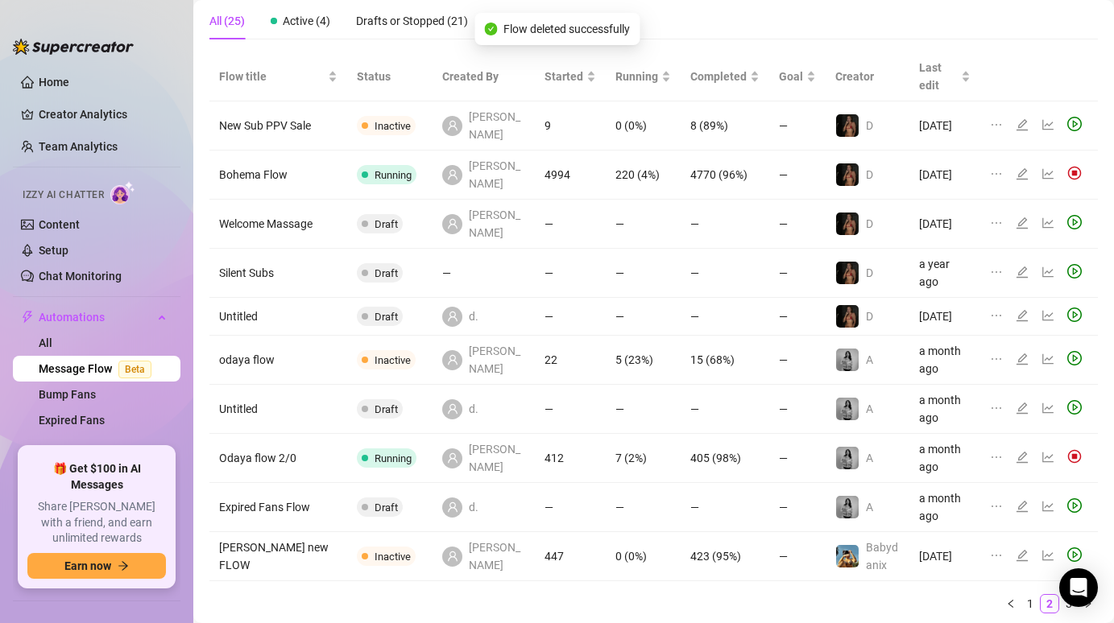
scroll to position [37, 0]
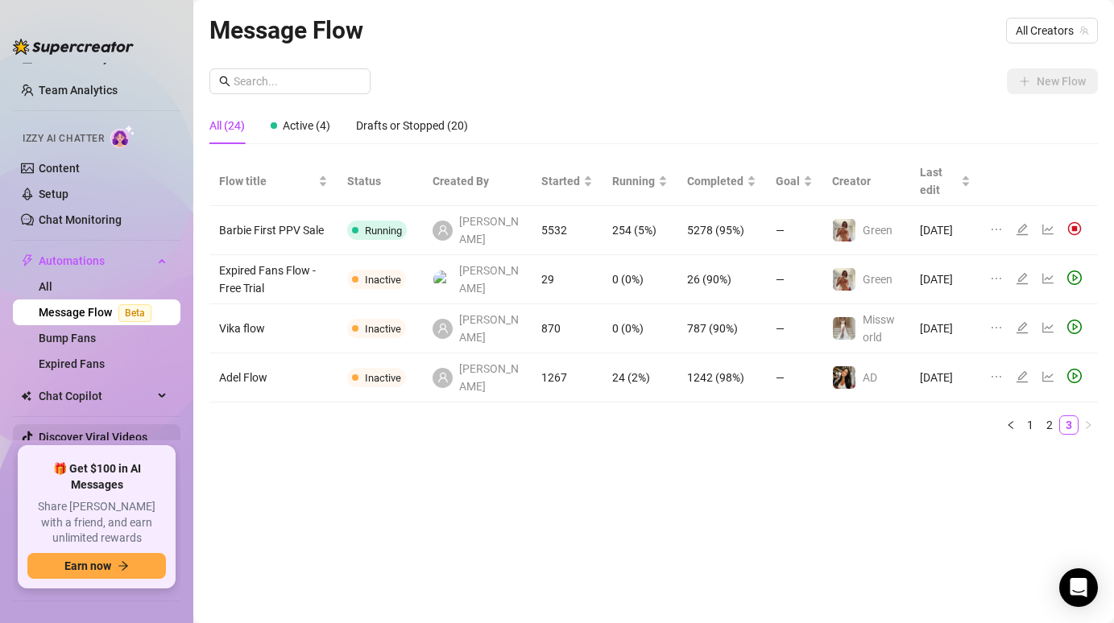
scroll to position [0, 0]
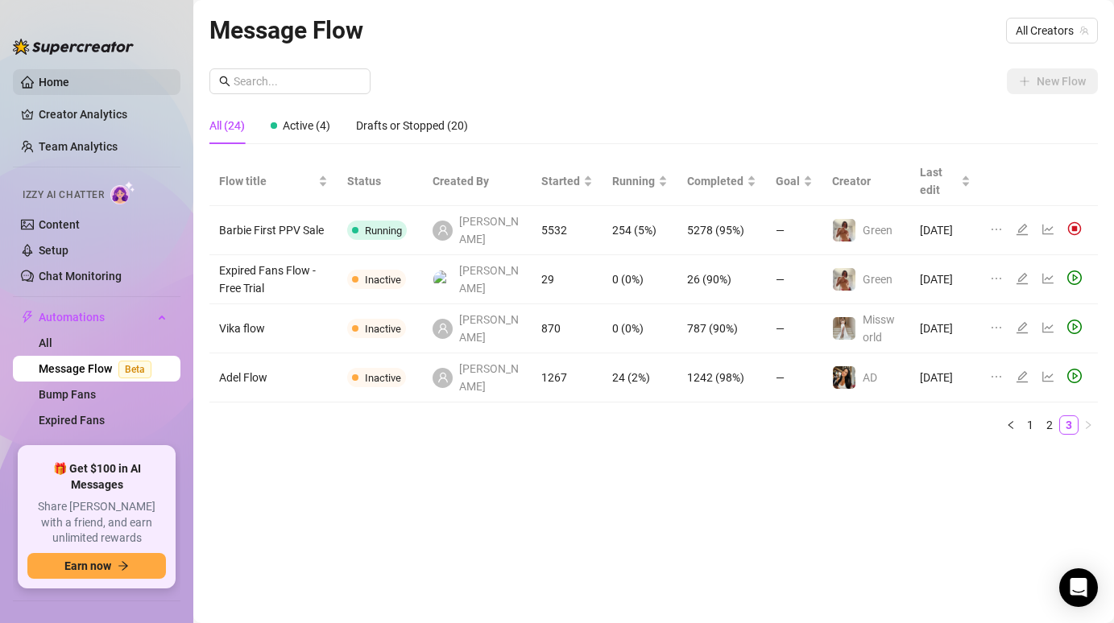
click at [68, 77] on link "Home" at bounding box center [54, 82] width 31 height 13
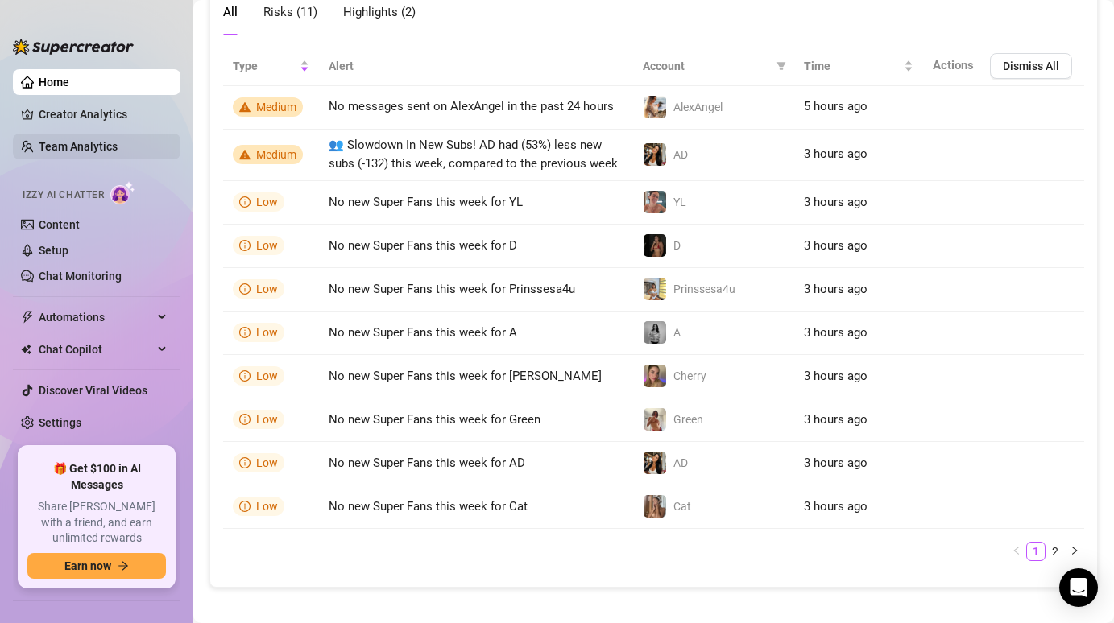
click at [116, 149] on link "Team Analytics" at bounding box center [78, 146] width 79 height 13
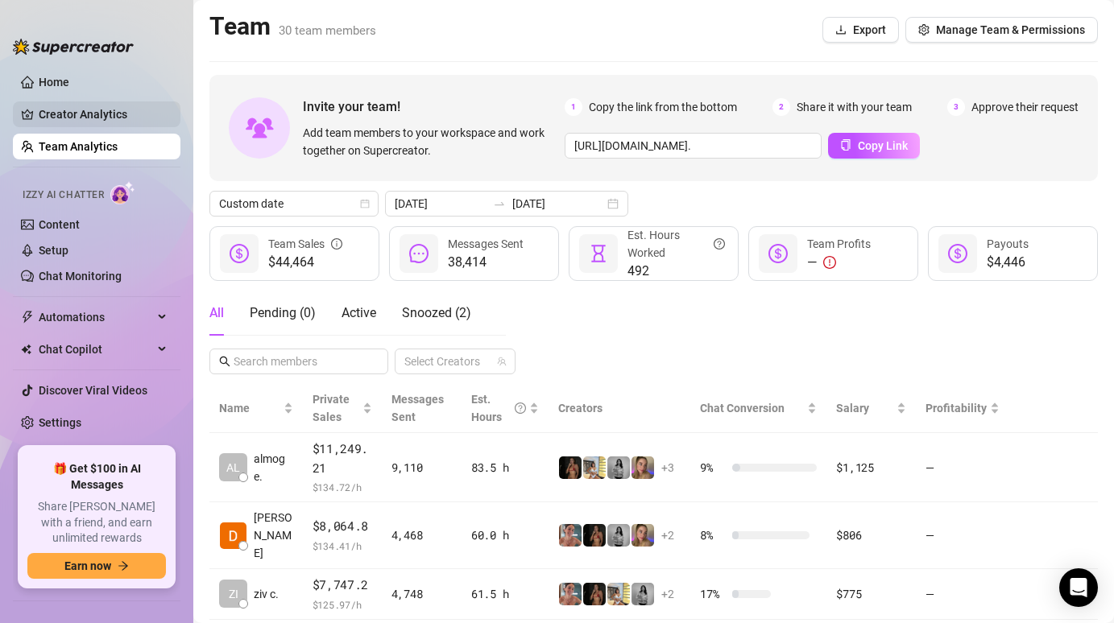
click at [97, 118] on link "Creator Analytics" at bounding box center [103, 114] width 129 height 26
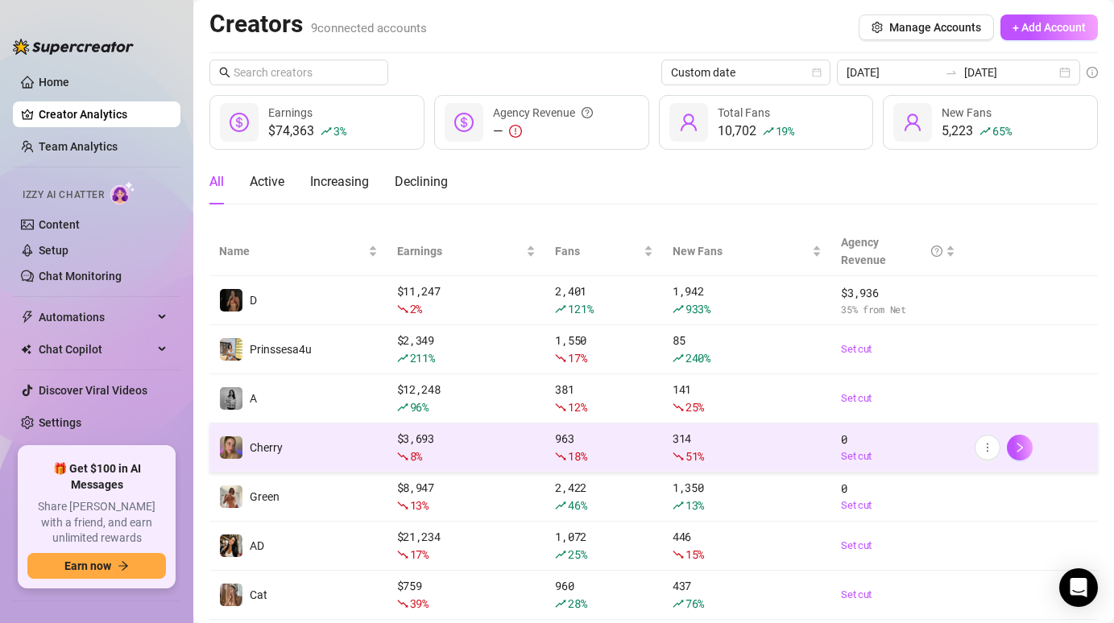
scroll to position [3, 0]
click at [1008, 454] on button "button" at bounding box center [1020, 447] width 26 height 26
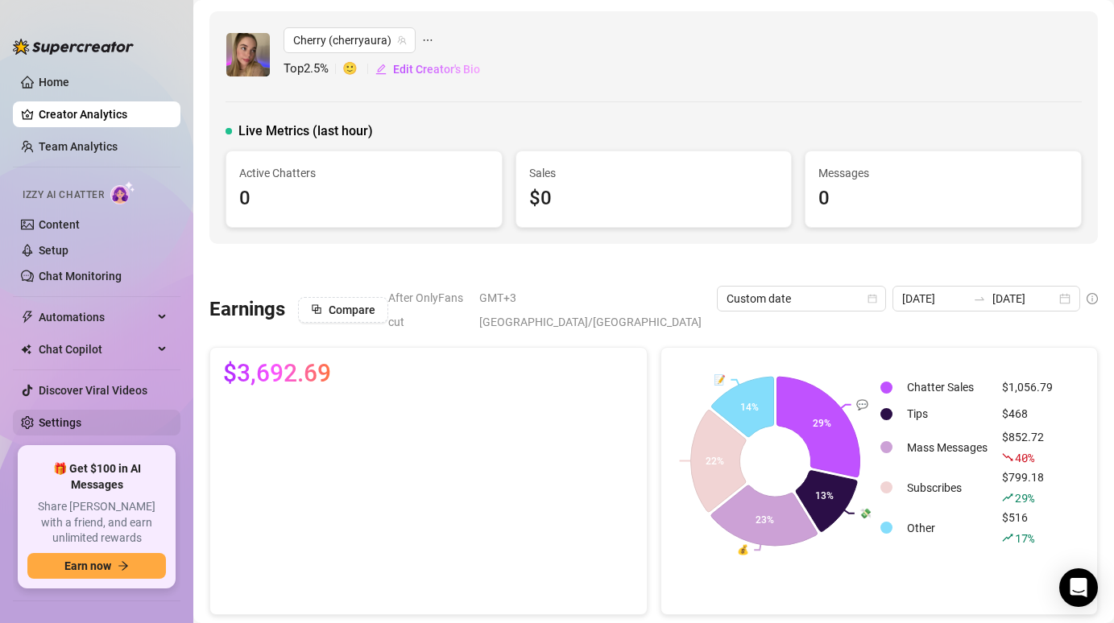
click at [75, 417] on link "Settings" at bounding box center [60, 422] width 43 height 13
